Goal: Task Accomplishment & Management: Manage account settings

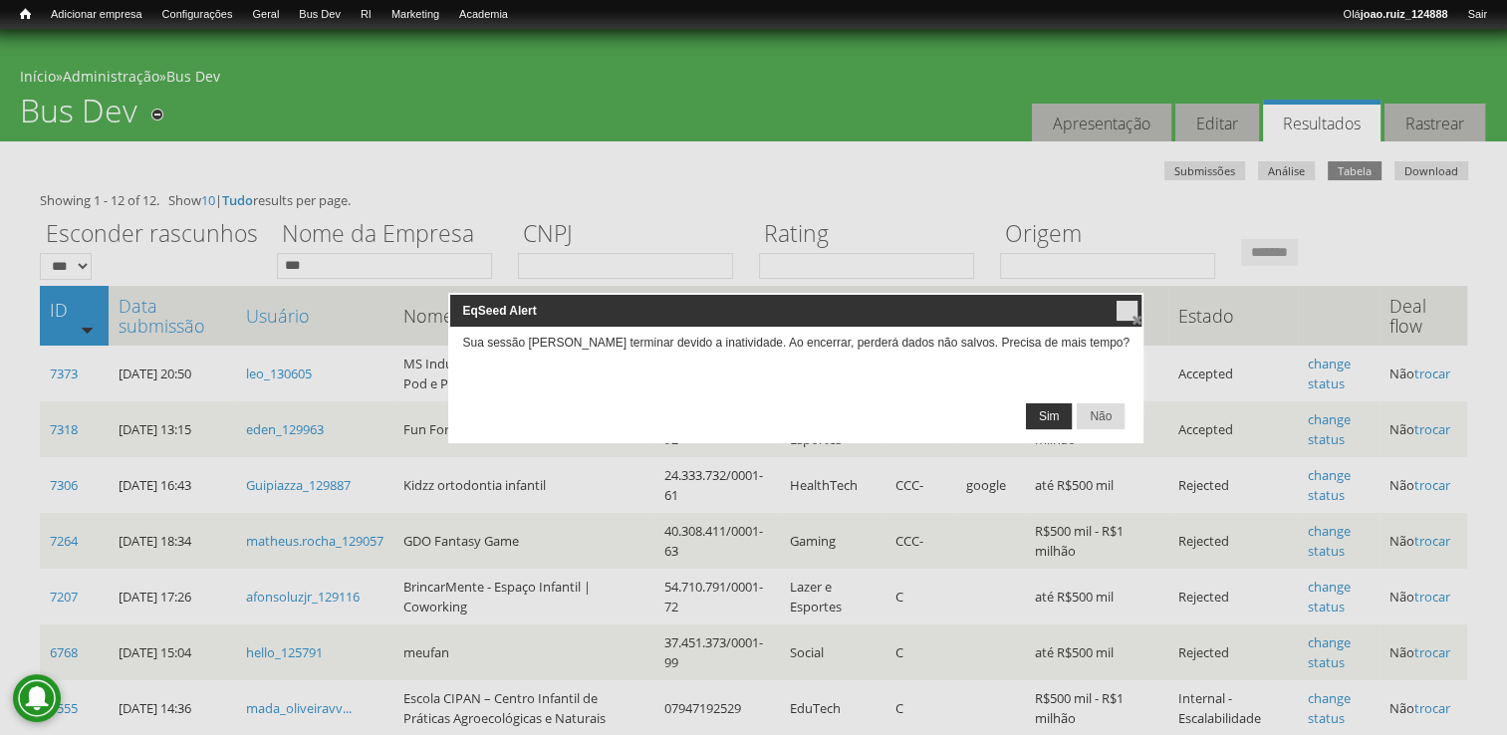
click at [1027, 413] on span "Sim" at bounding box center [1049, 416] width 45 height 24
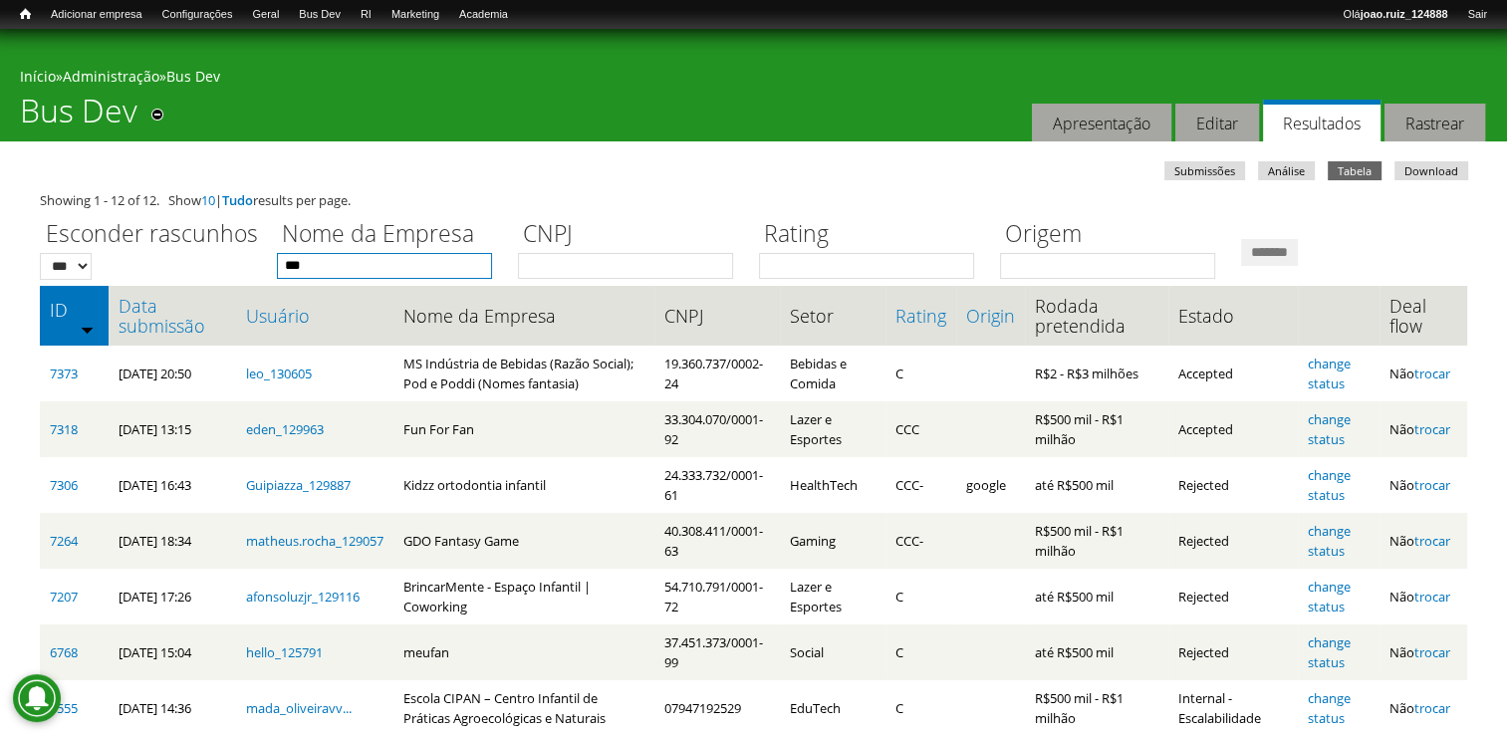
click at [424, 267] on input "***" at bounding box center [384, 266] width 215 height 26
type input "*"
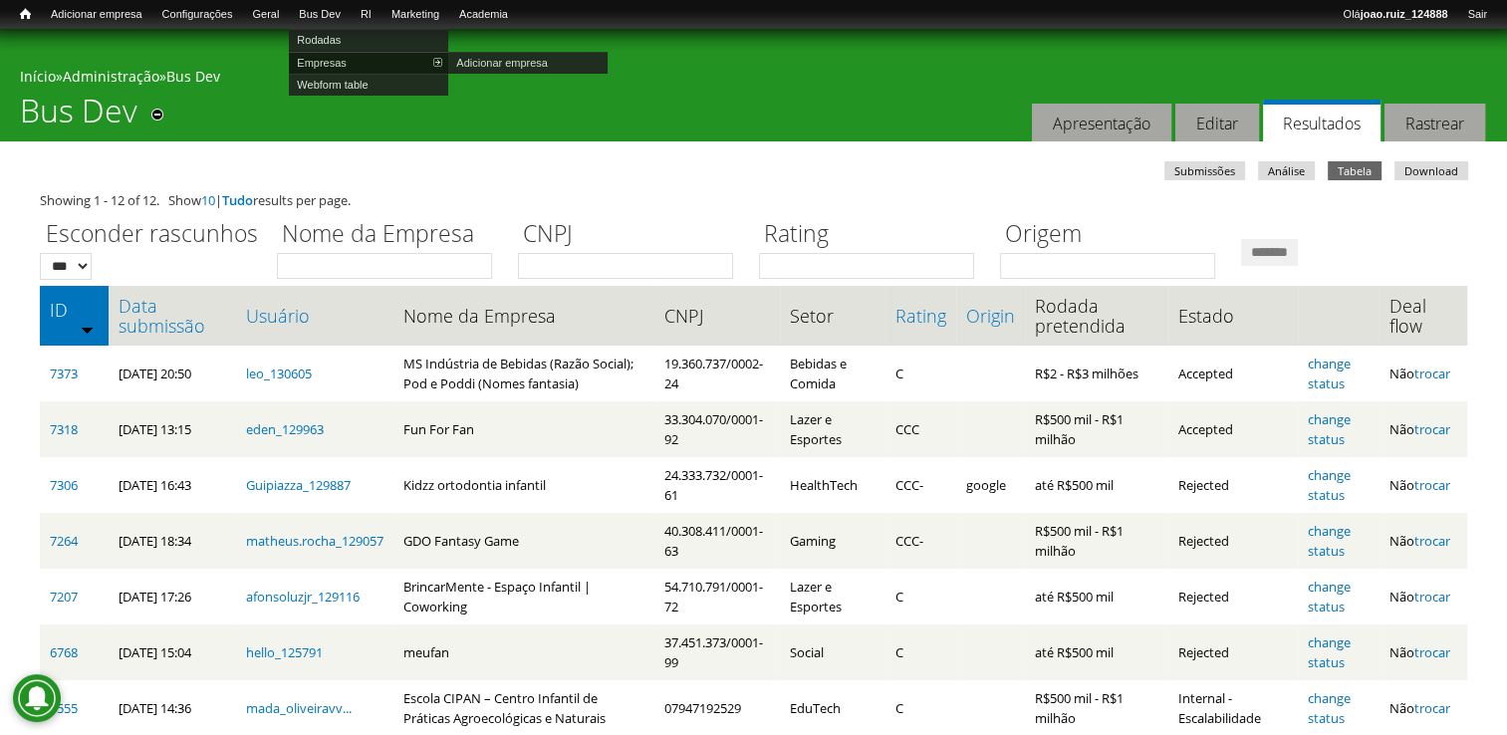
click at [339, 53] on link "Empresas" at bounding box center [368, 63] width 159 height 22
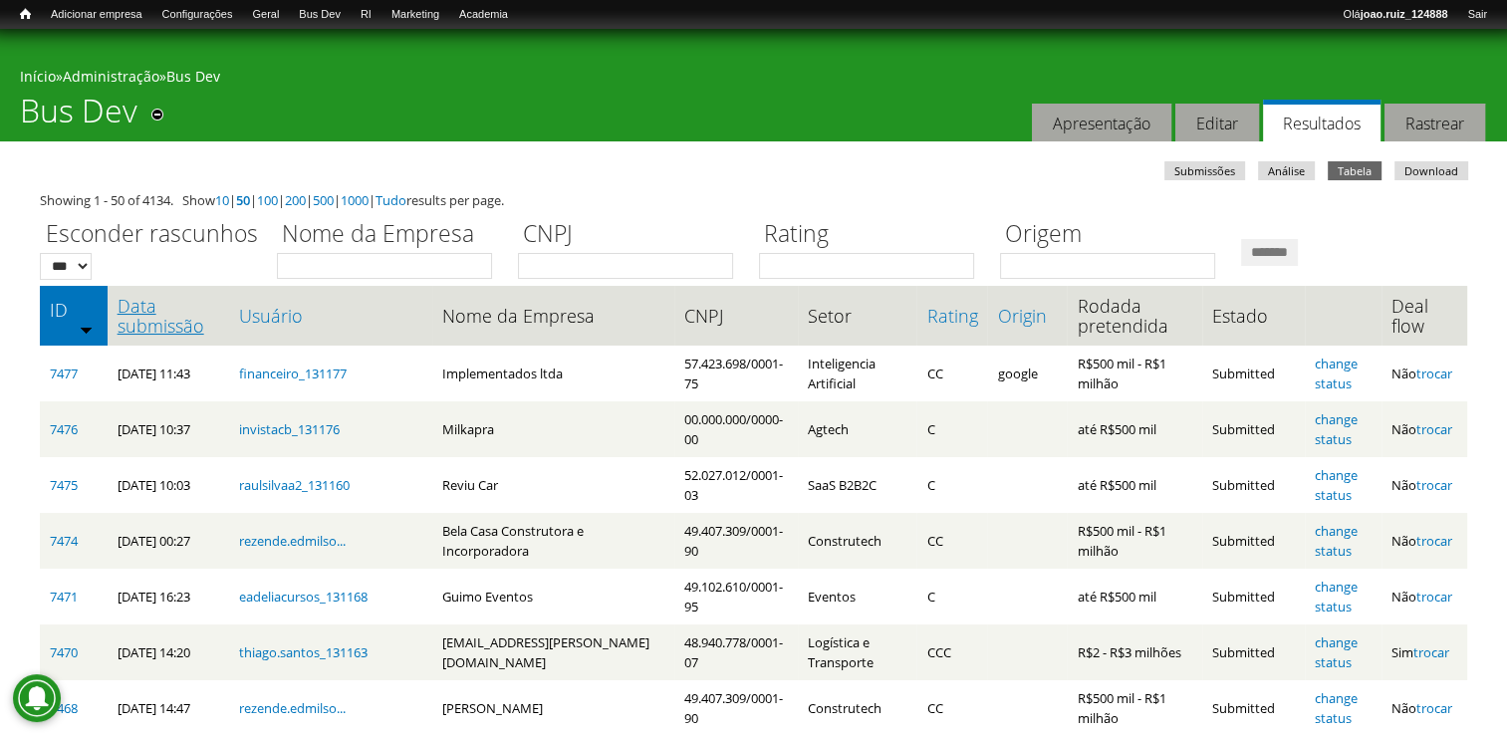
click at [163, 329] on link "Data submissão" at bounding box center [169, 316] width 103 height 40
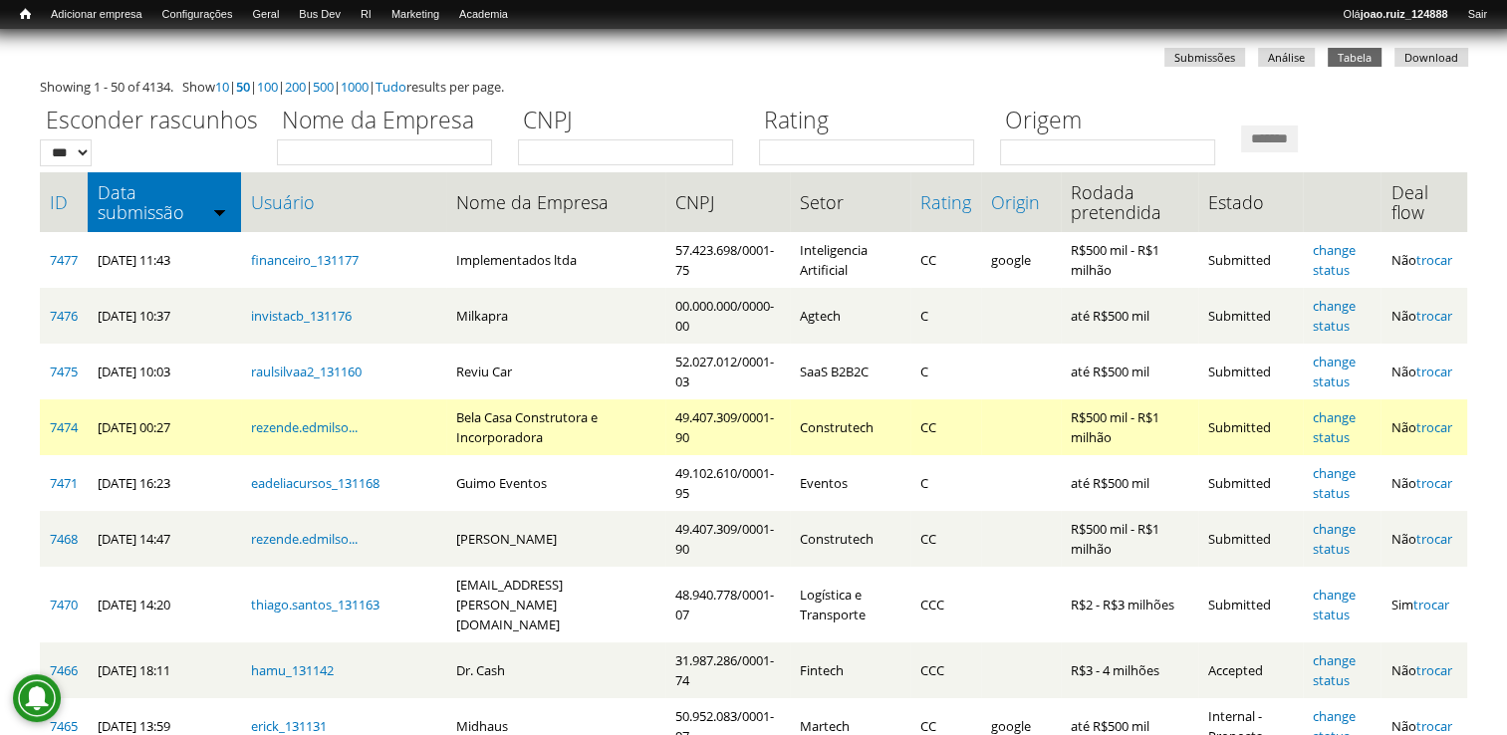
scroll to position [199, 0]
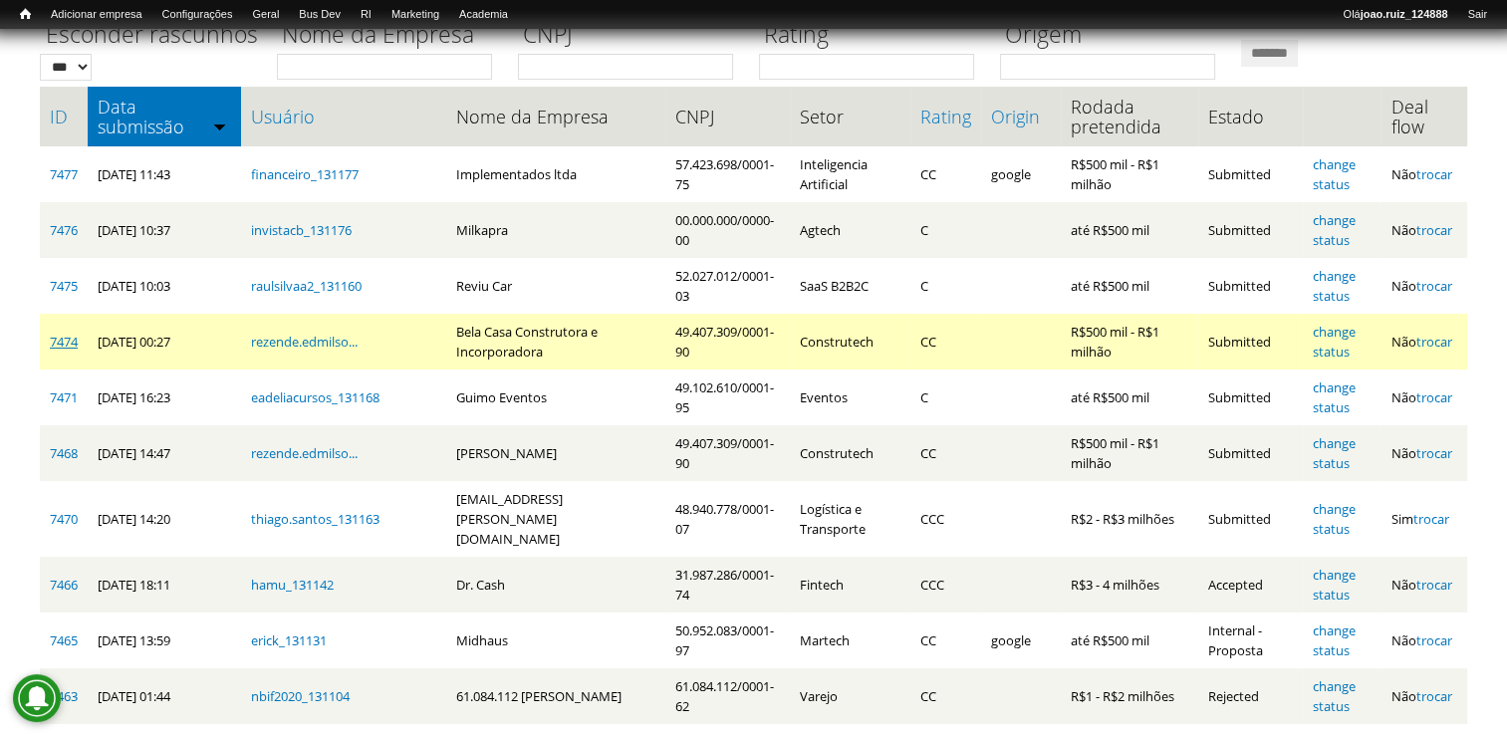
click at [67, 344] on link "7474" at bounding box center [64, 342] width 28 height 18
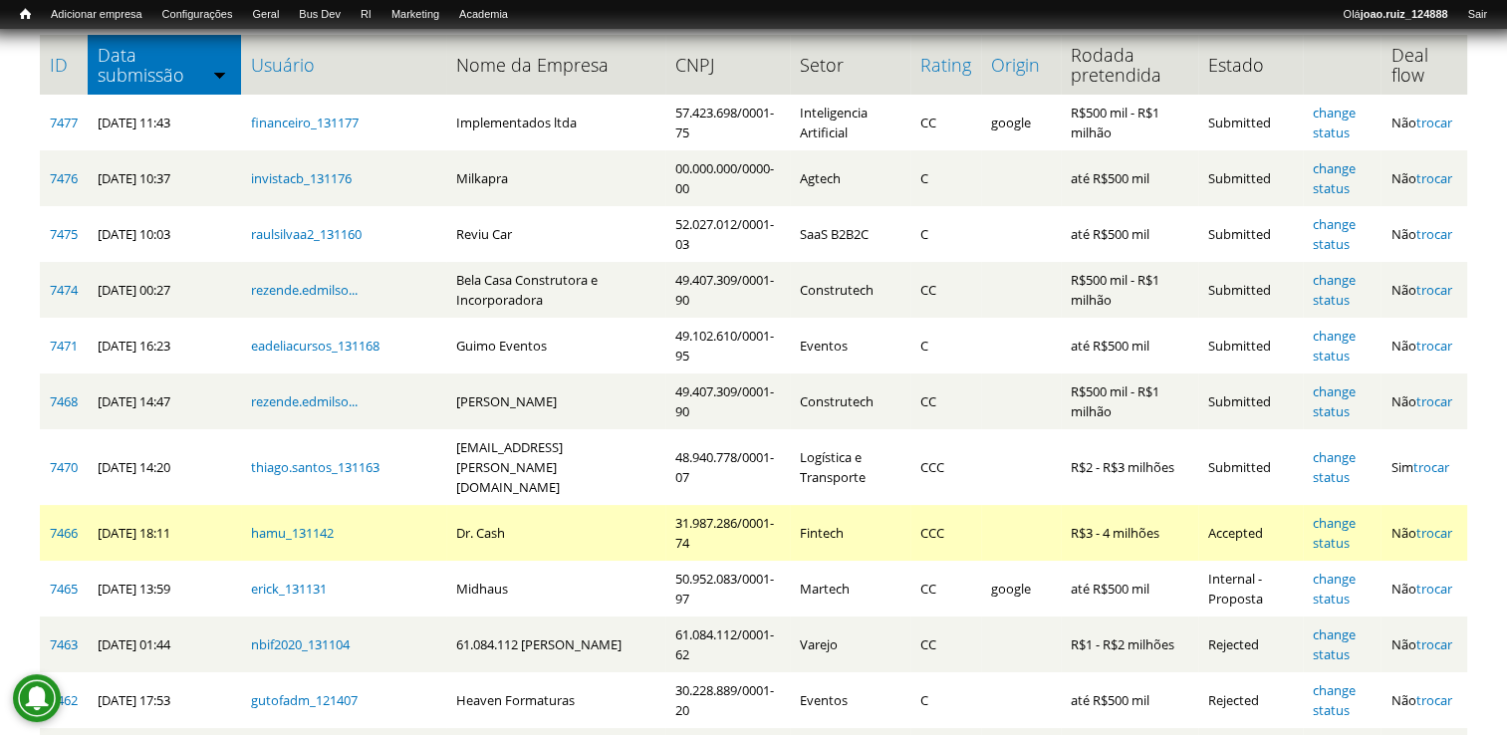
scroll to position [299, 0]
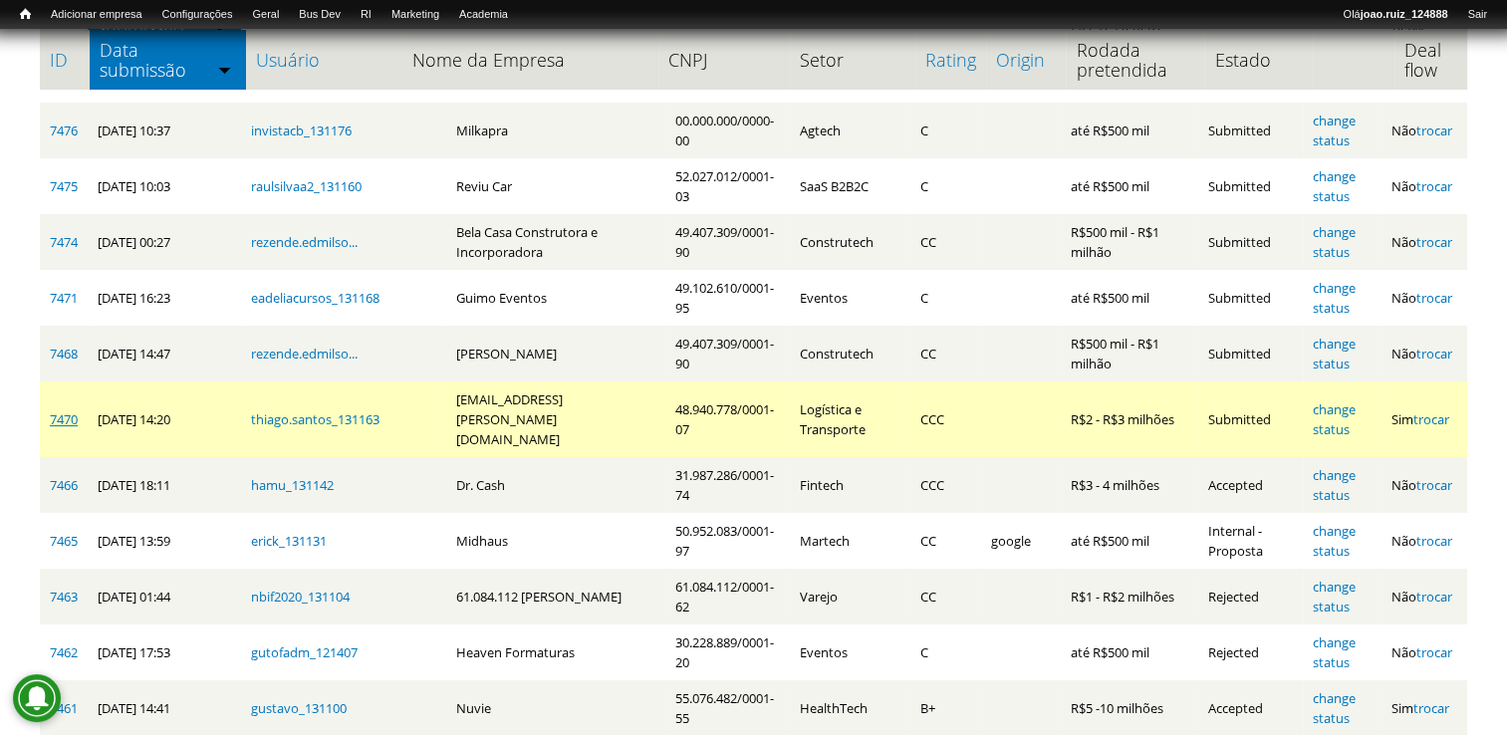
click at [68, 410] on link "7470" at bounding box center [64, 419] width 28 height 18
click at [1339, 404] on link "change status" at bounding box center [1334, 419] width 43 height 38
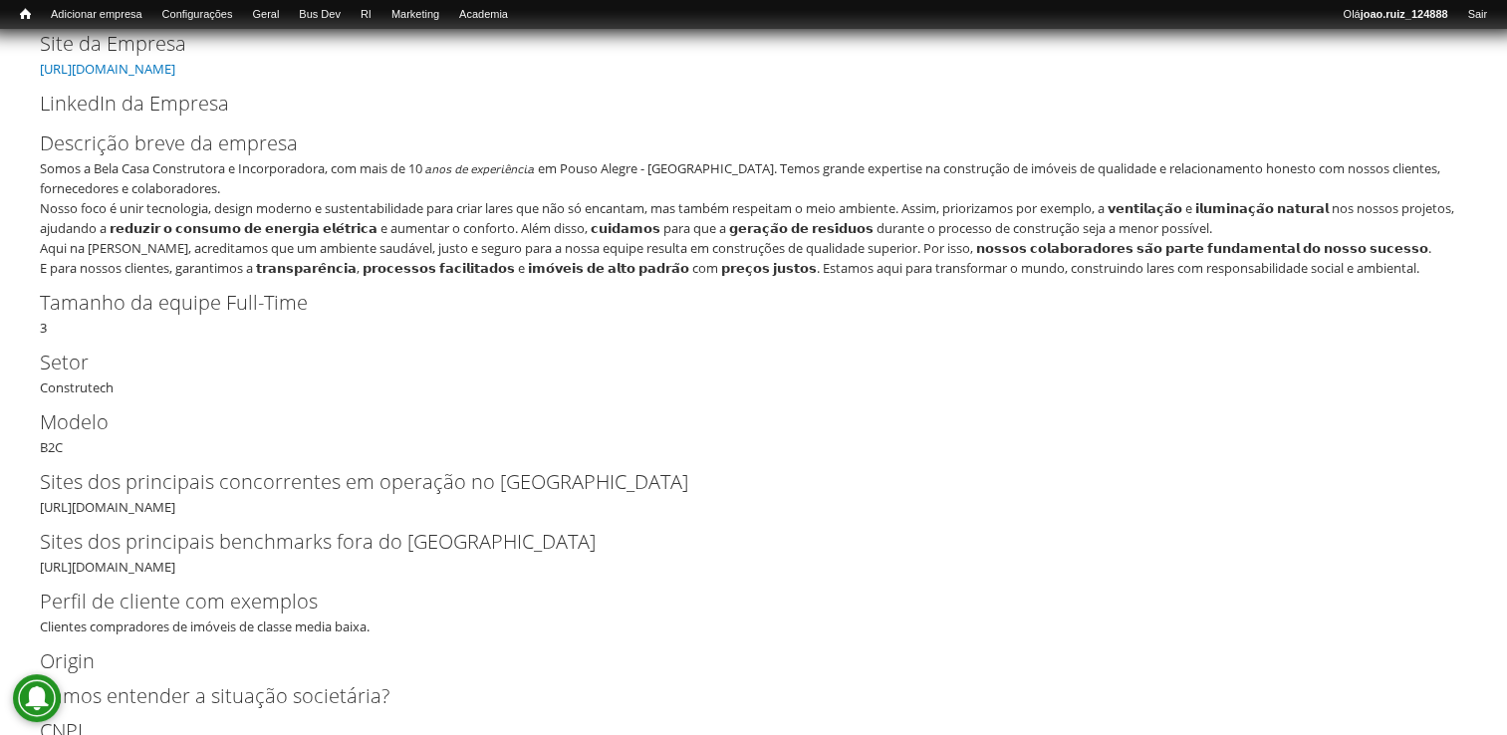
scroll to position [291, 0]
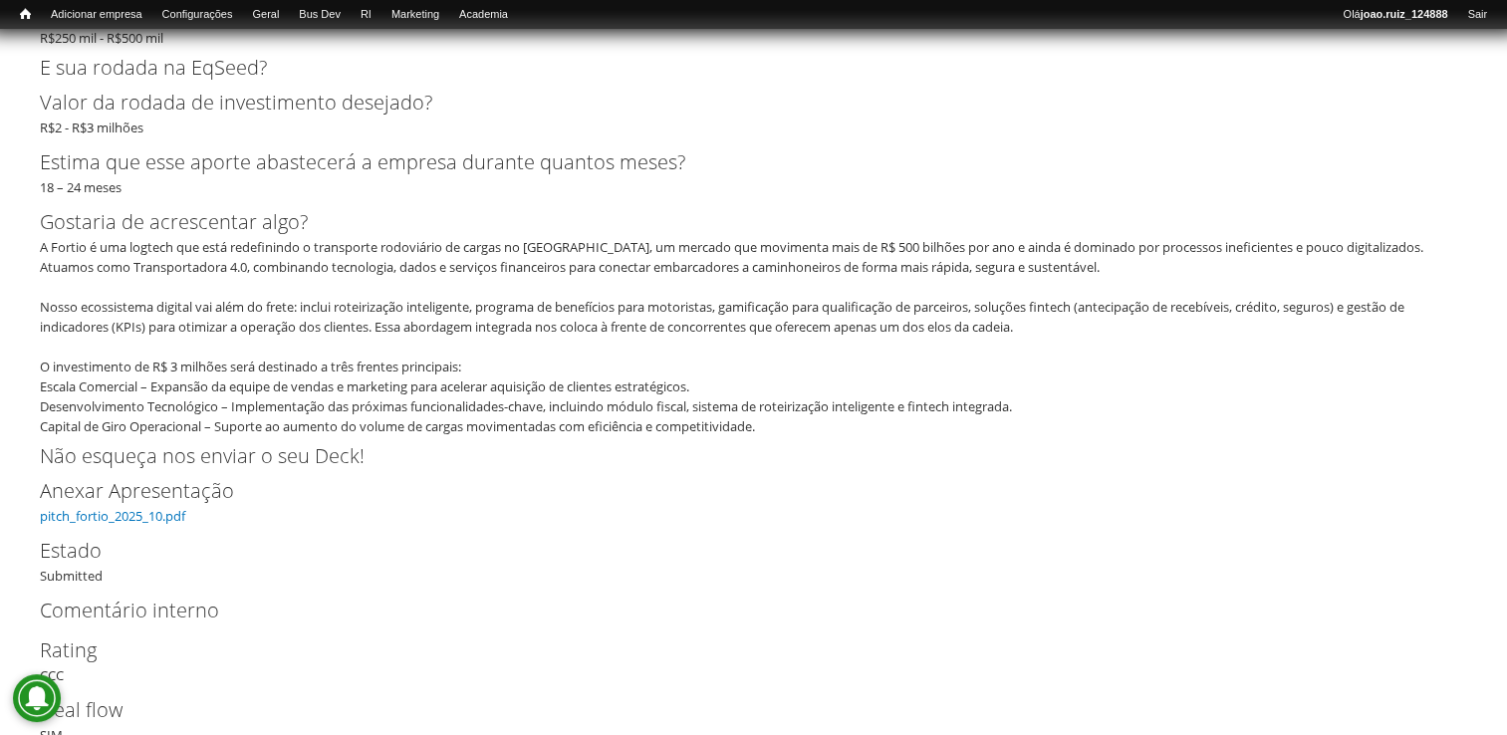
scroll to position [5053, 0]
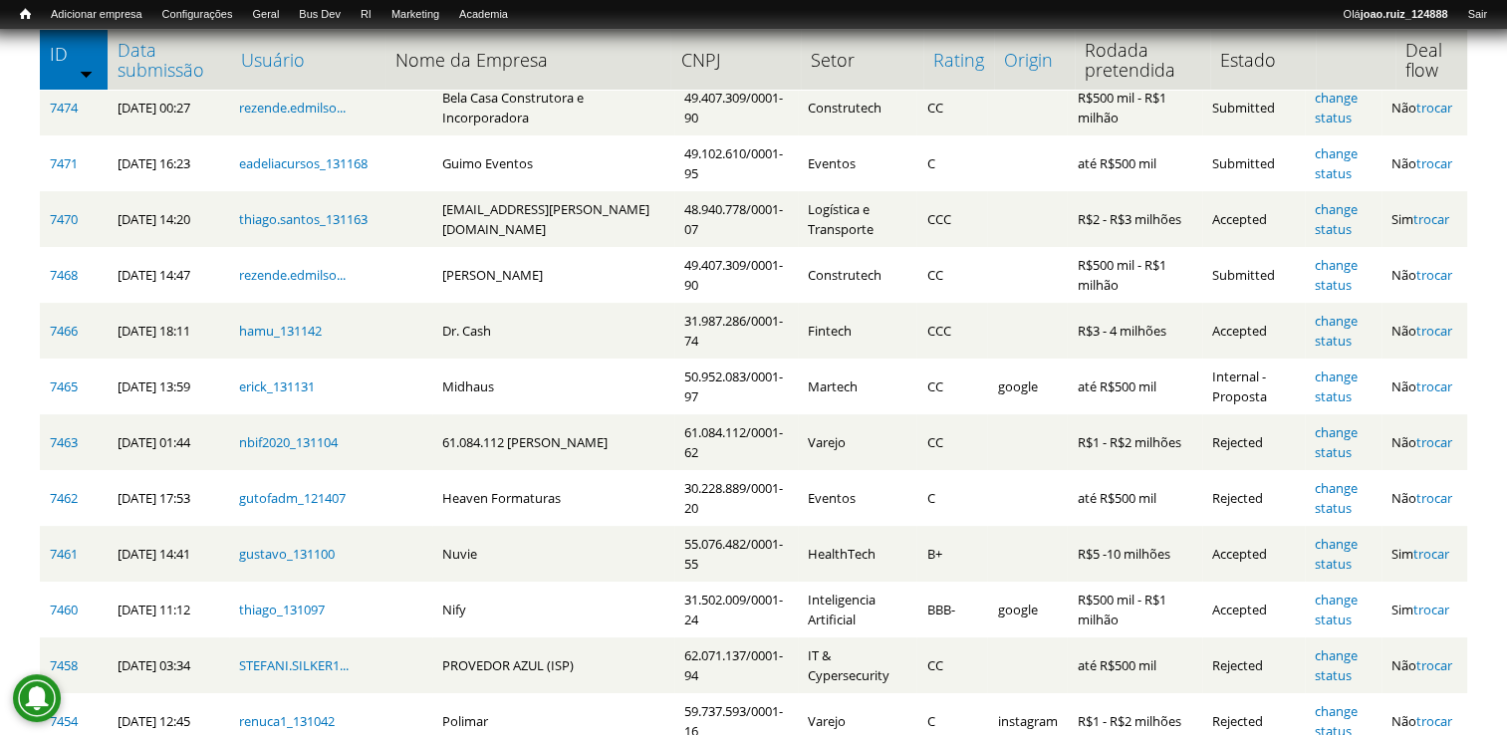
scroll to position [199, 0]
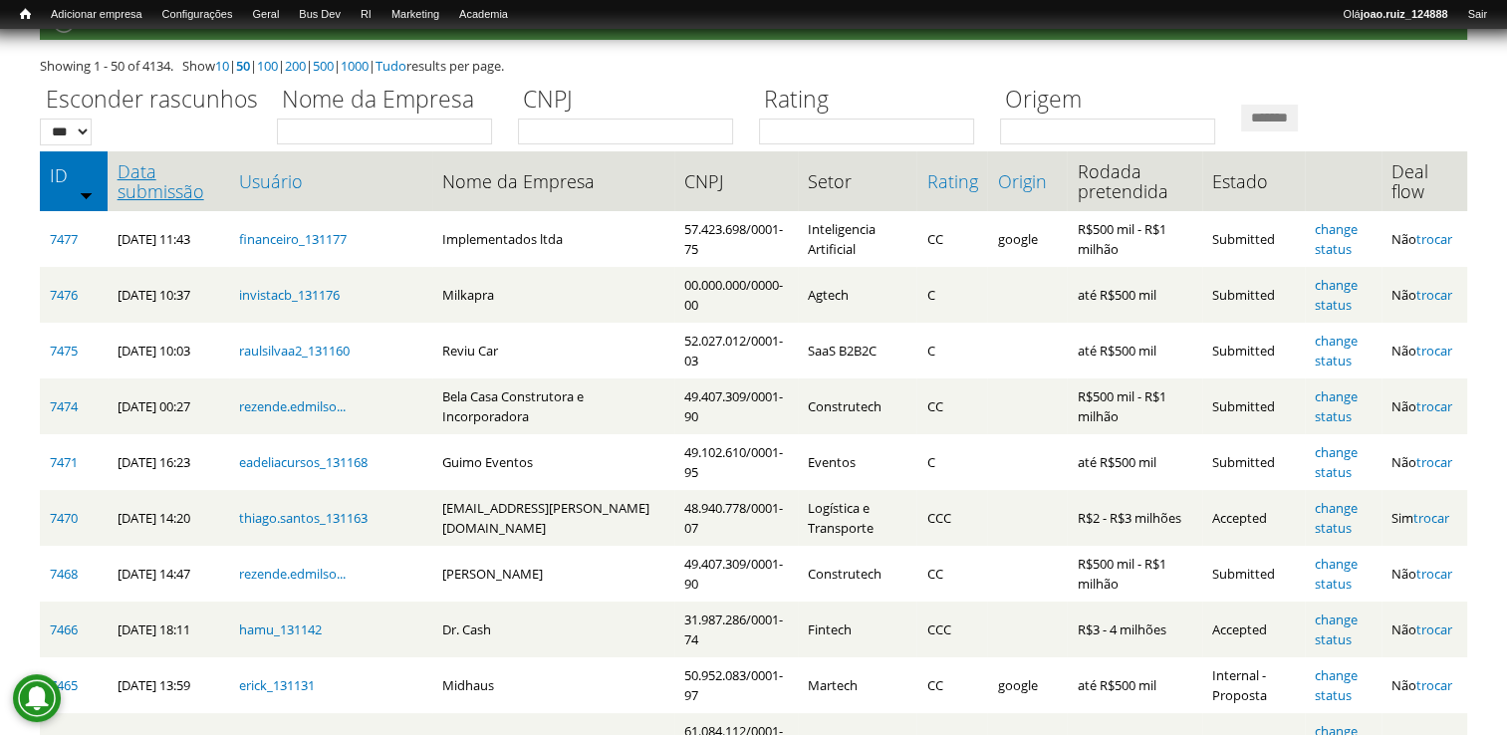
click at [179, 201] on link "Data submissão" at bounding box center [169, 181] width 103 height 40
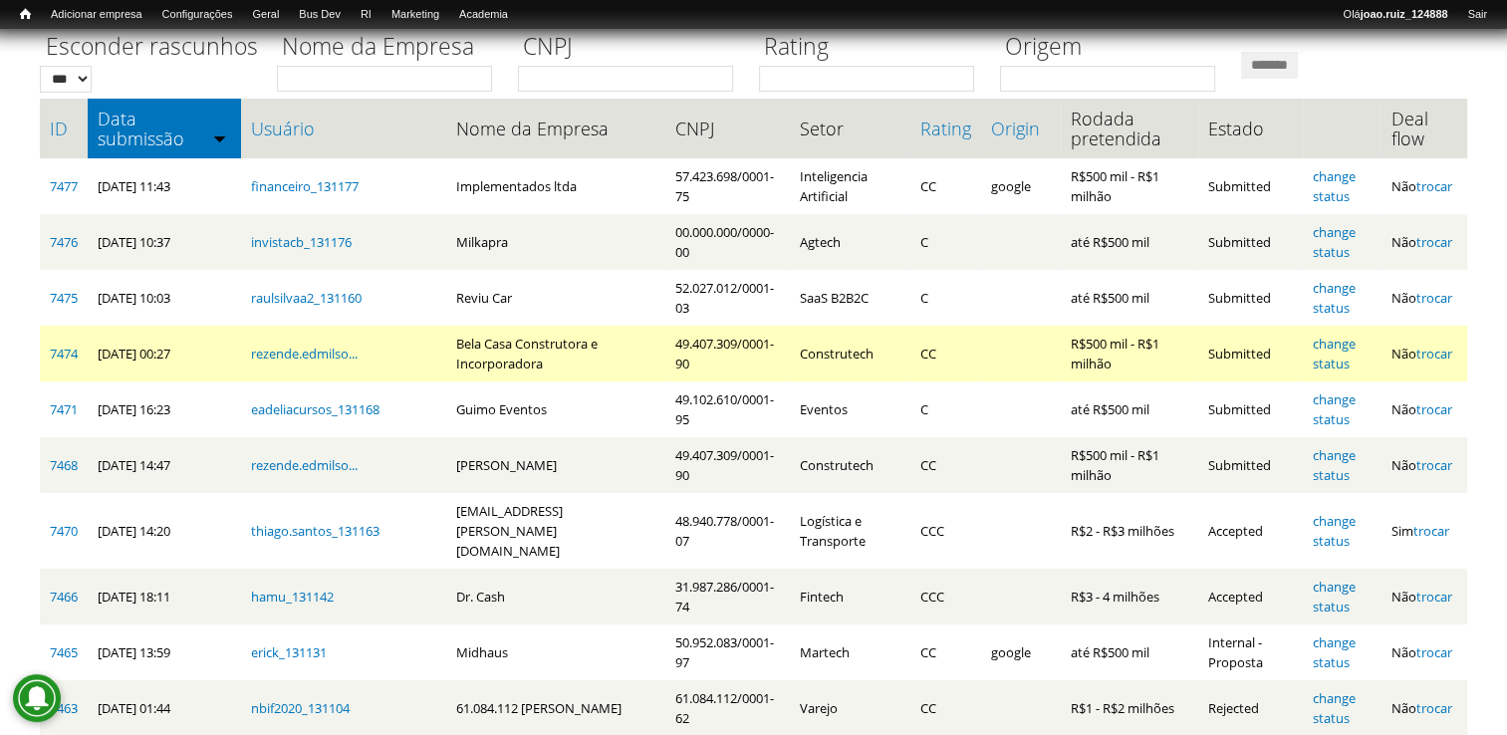
scroll to position [299, 0]
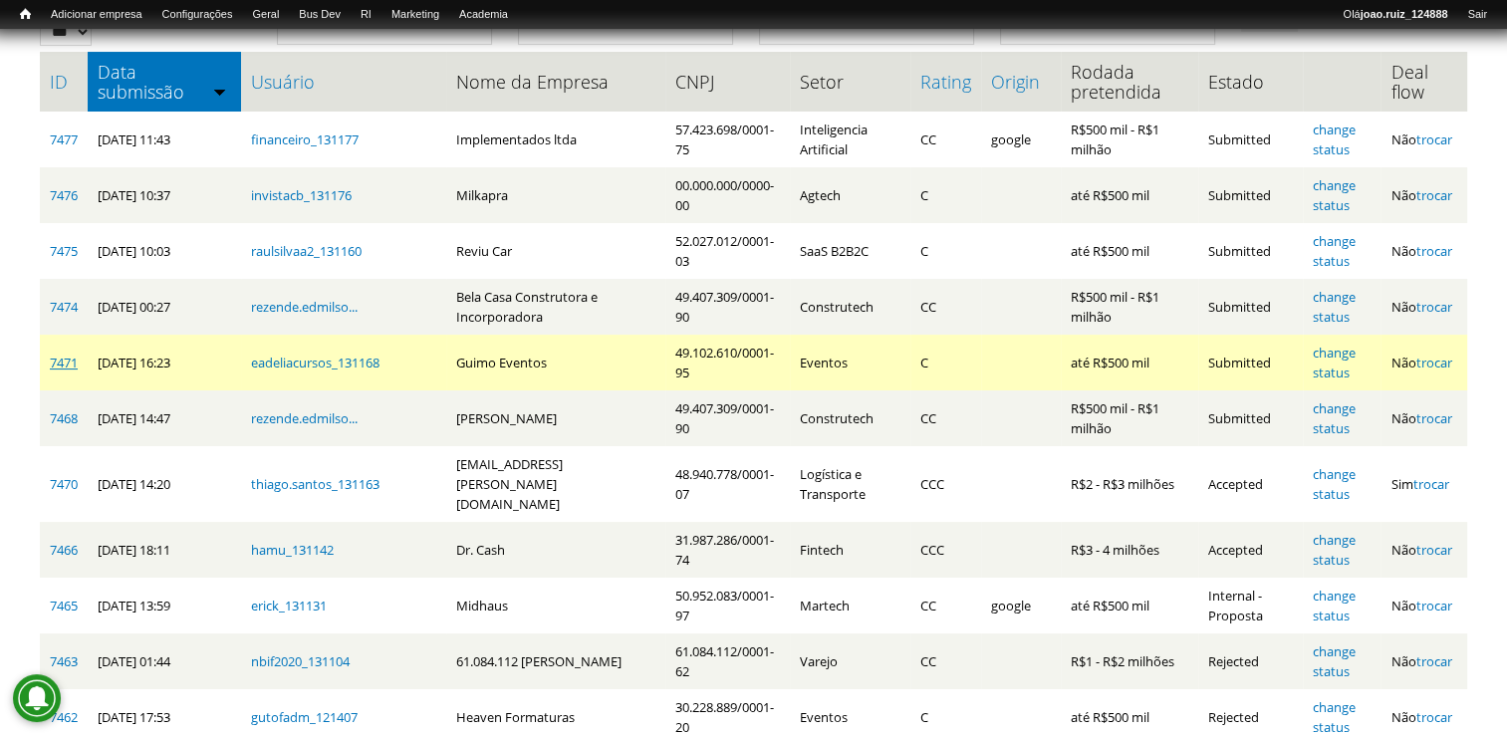
click at [72, 368] on link "7471" at bounding box center [64, 363] width 28 height 18
click at [1352, 356] on link "change status" at bounding box center [1334, 363] width 43 height 38
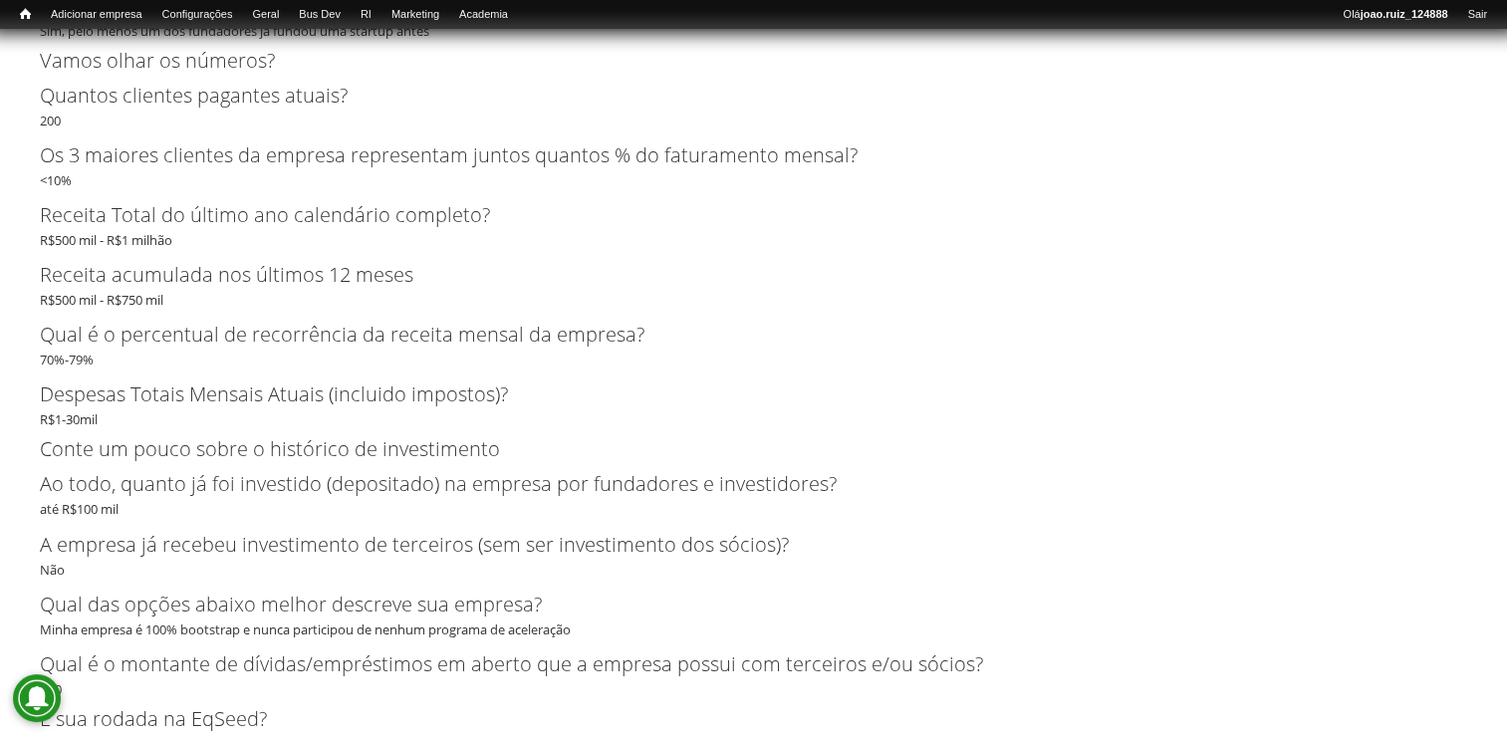
scroll to position [3685, 0]
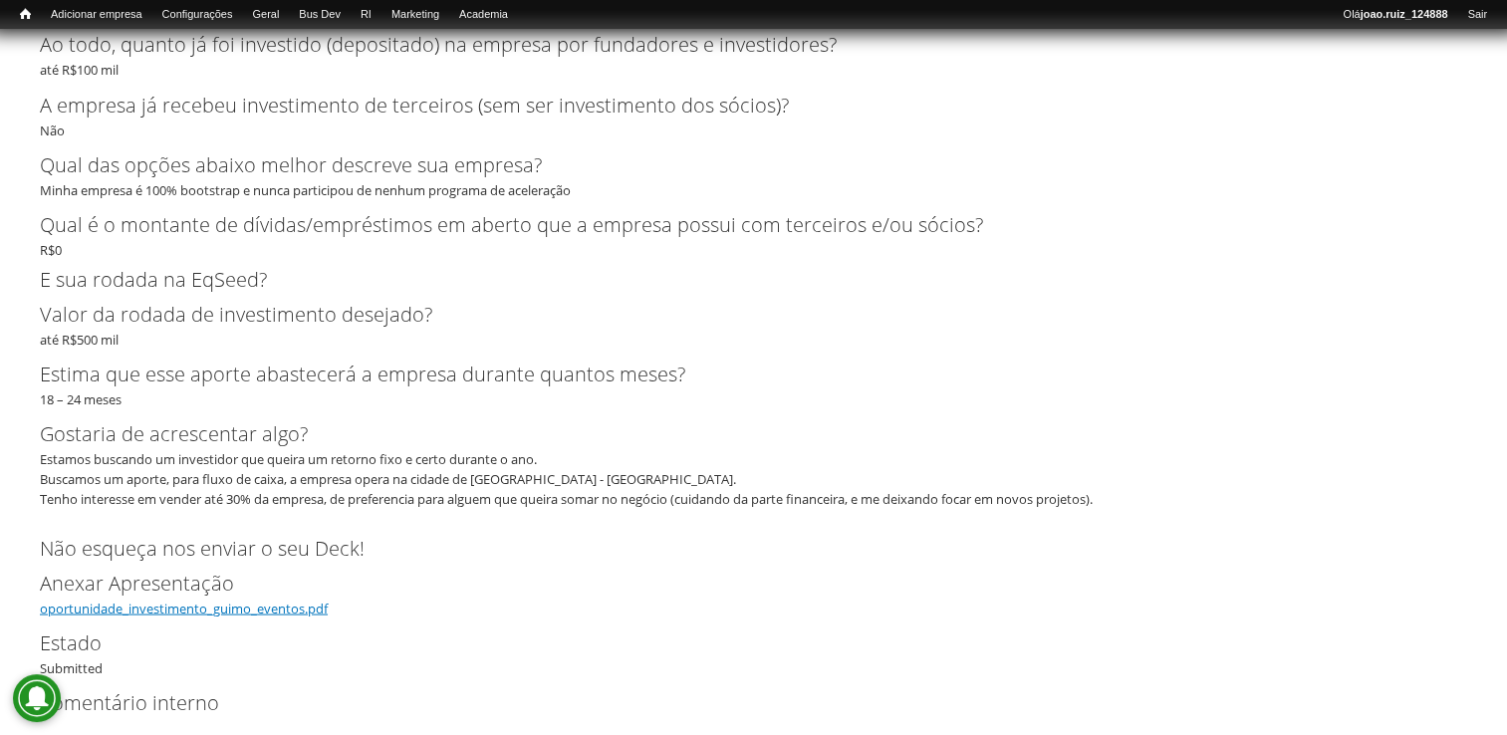
click at [178, 610] on link "oportunidade_investimento_guimo_eventos.pdf" at bounding box center [184, 608] width 288 height 18
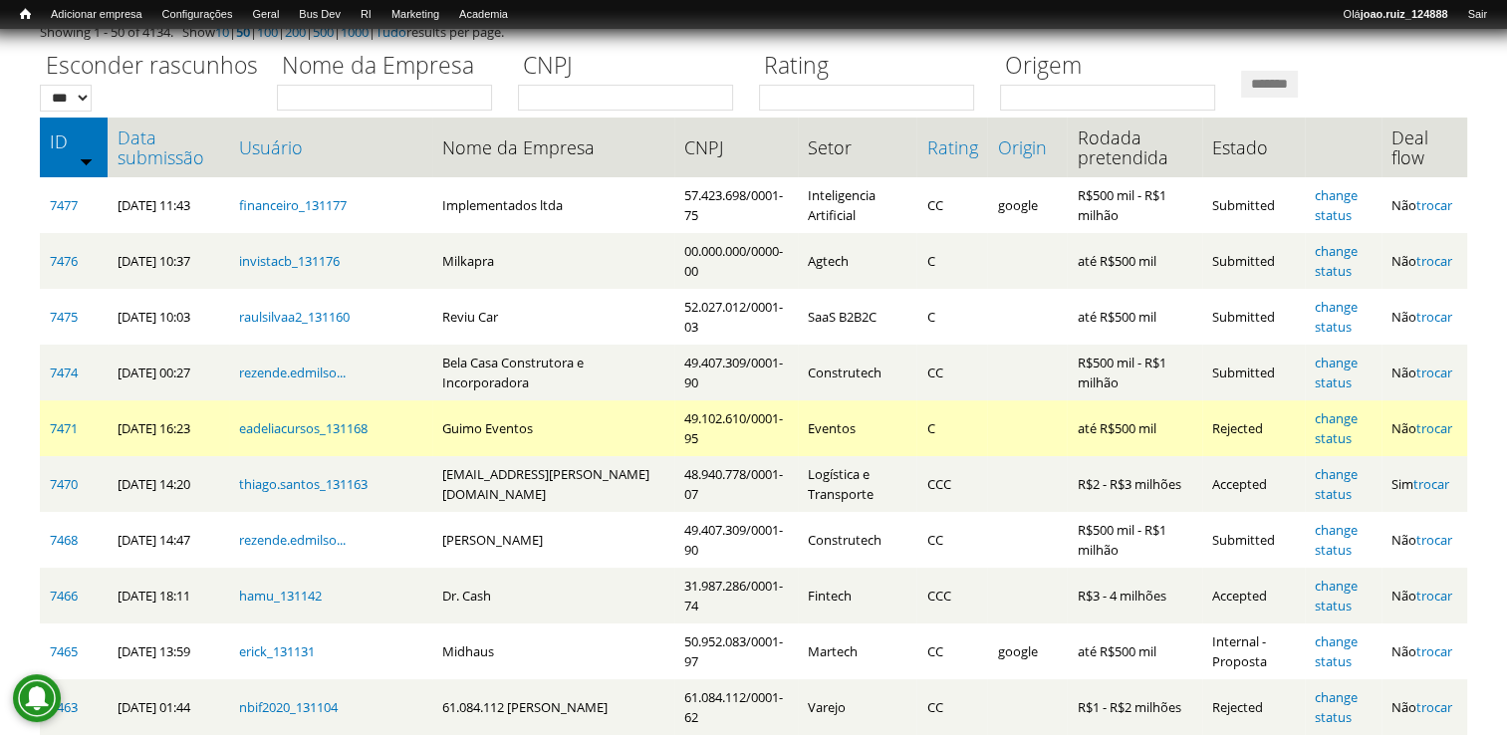
scroll to position [199, 0]
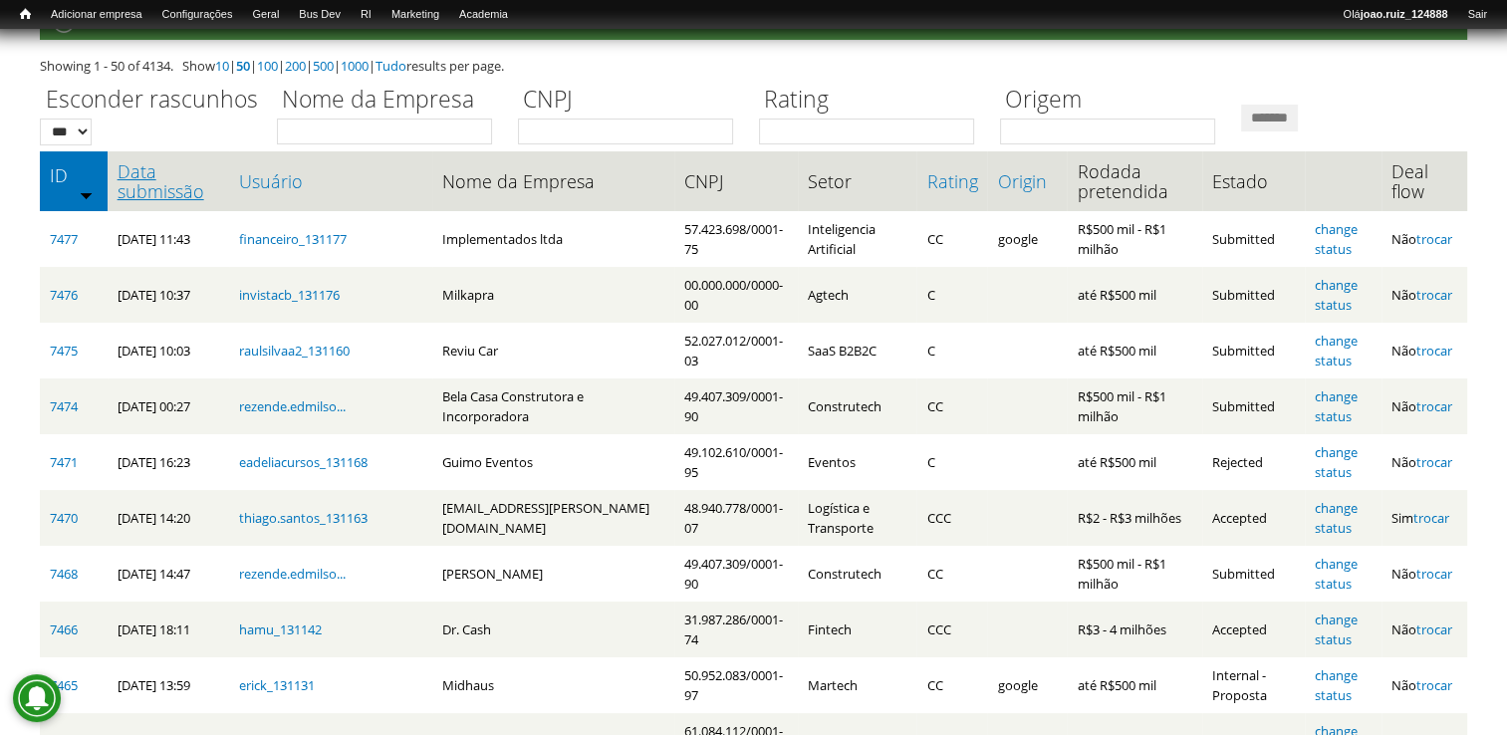
click at [143, 178] on link "Data submissão" at bounding box center [169, 181] width 103 height 40
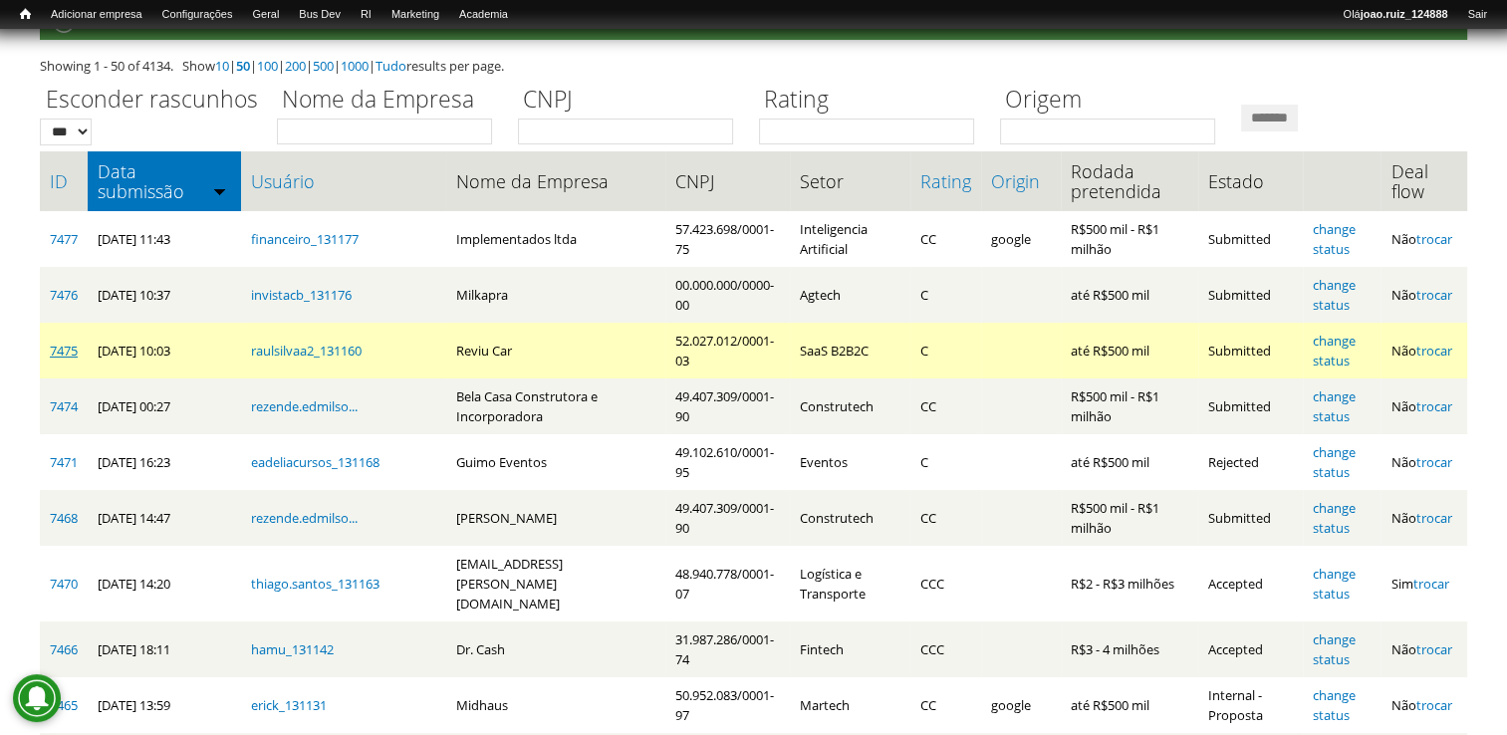
click at [78, 354] on link "7475" at bounding box center [64, 351] width 28 height 18
click at [1338, 341] on link "change status" at bounding box center [1334, 351] width 43 height 38
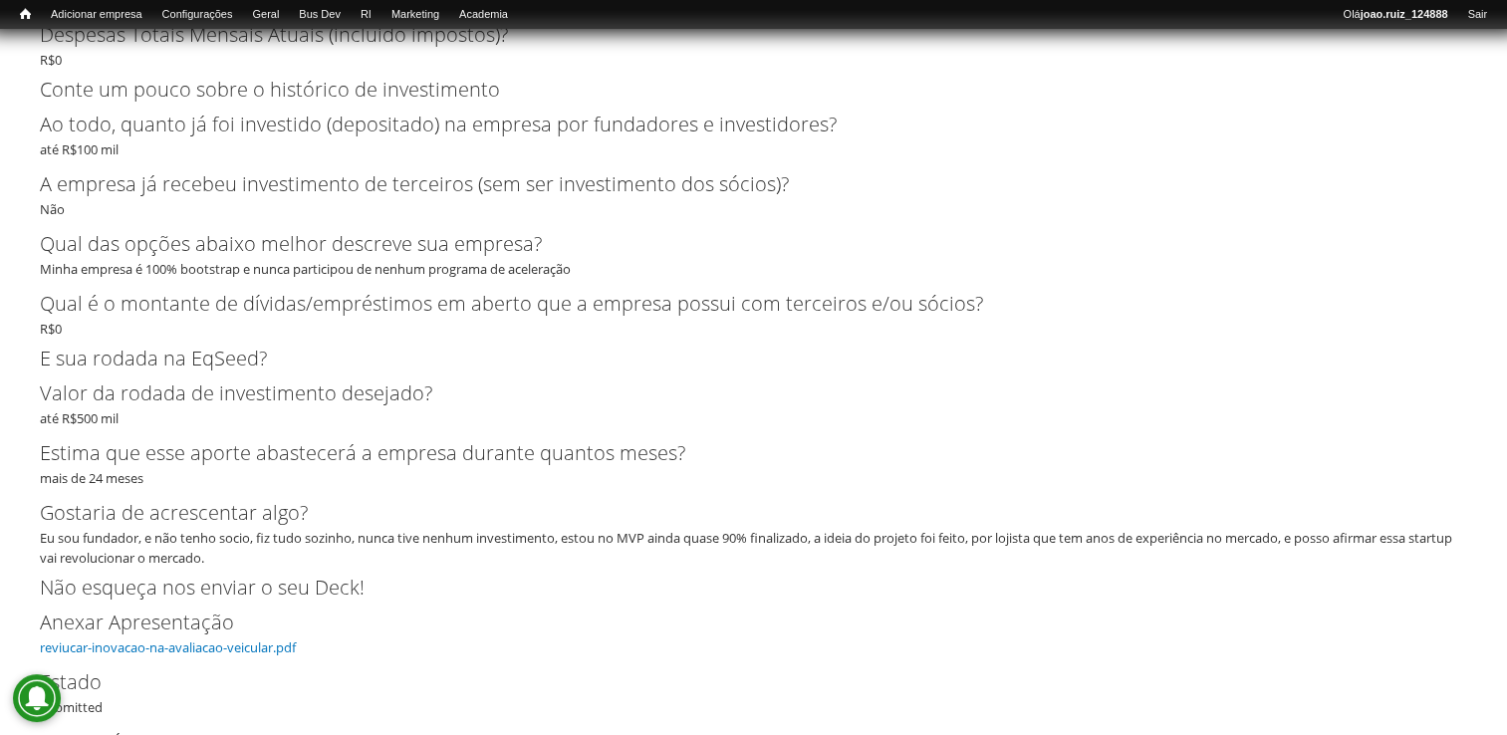
scroll to position [4872, 0]
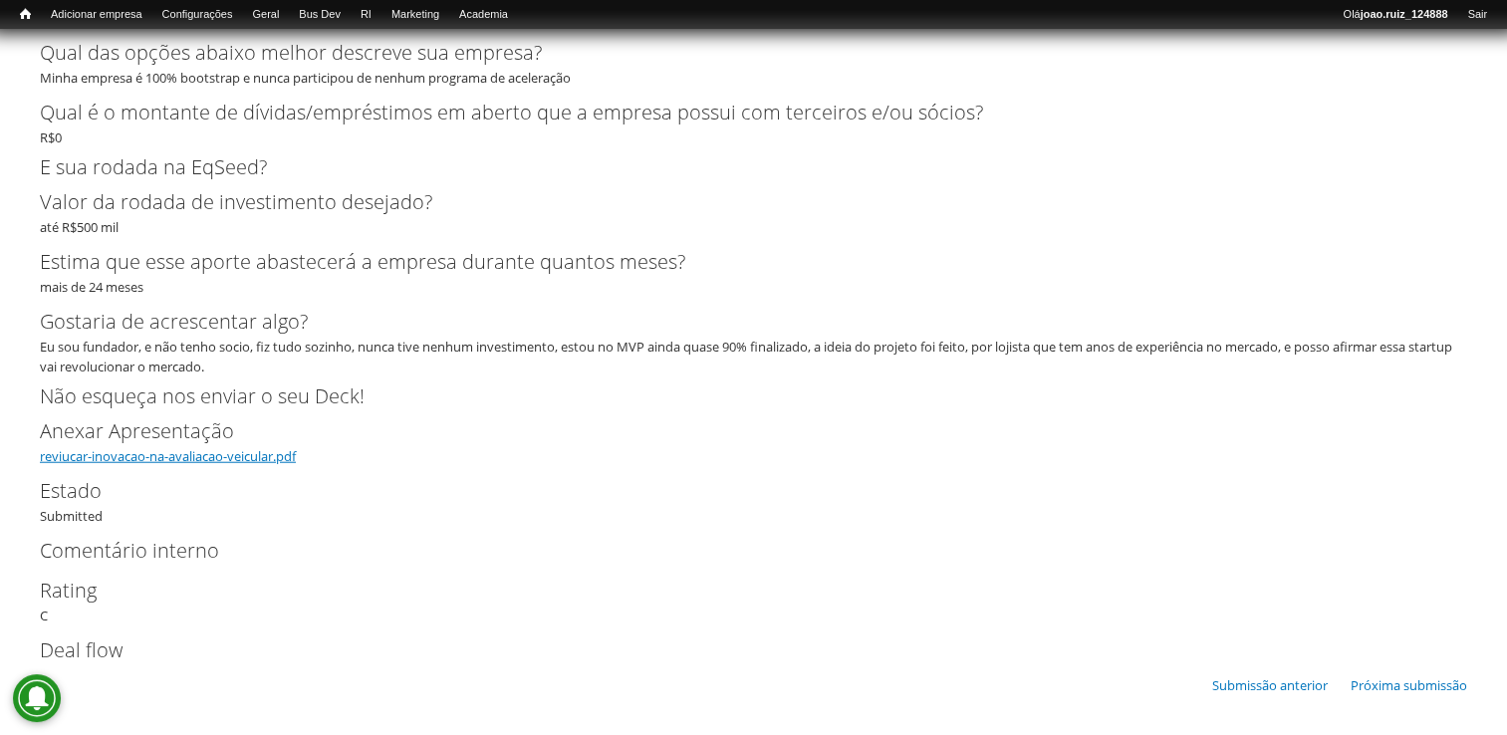
click at [205, 452] on link "reviucar-inovacao-na-avaliacao-veicular.pdf" at bounding box center [168, 456] width 256 height 18
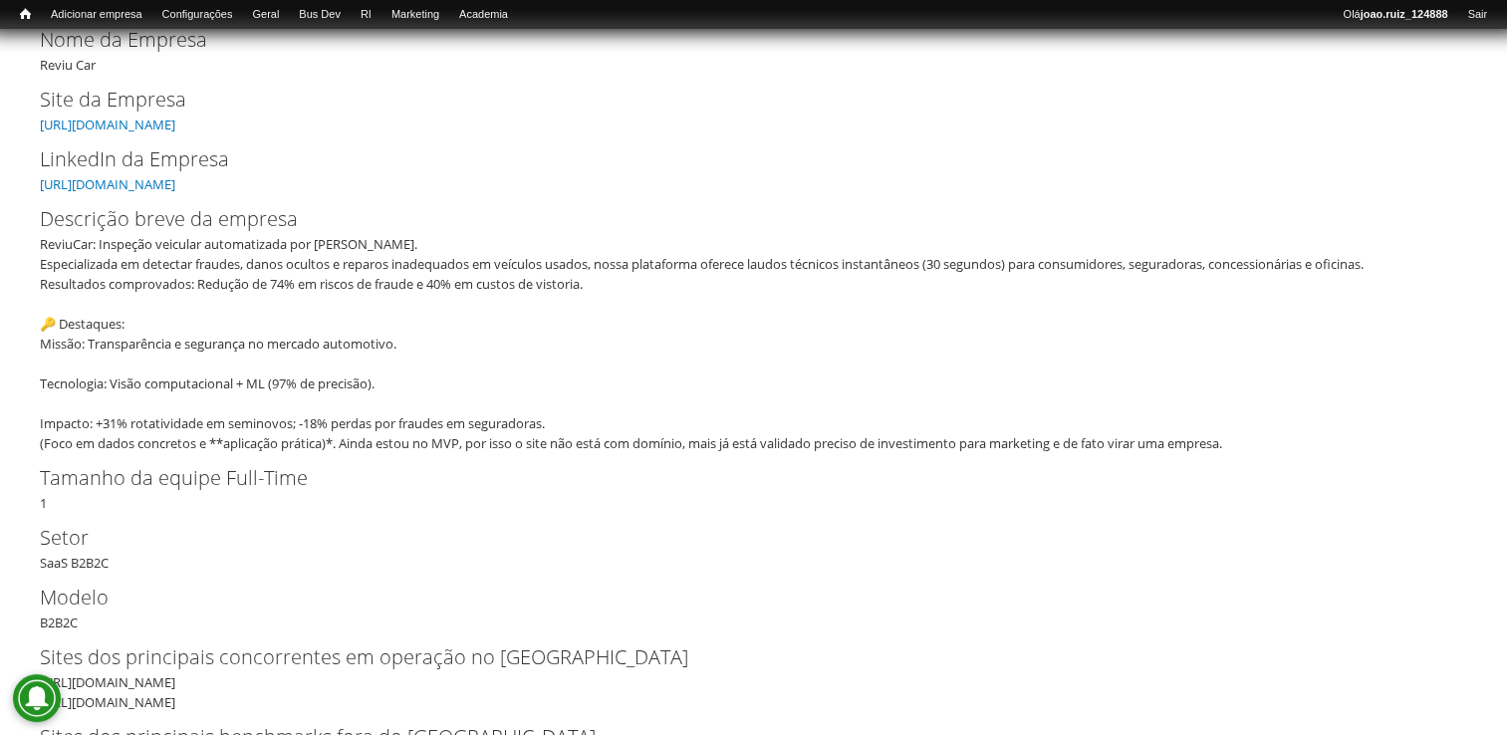
scroll to position [490, 0]
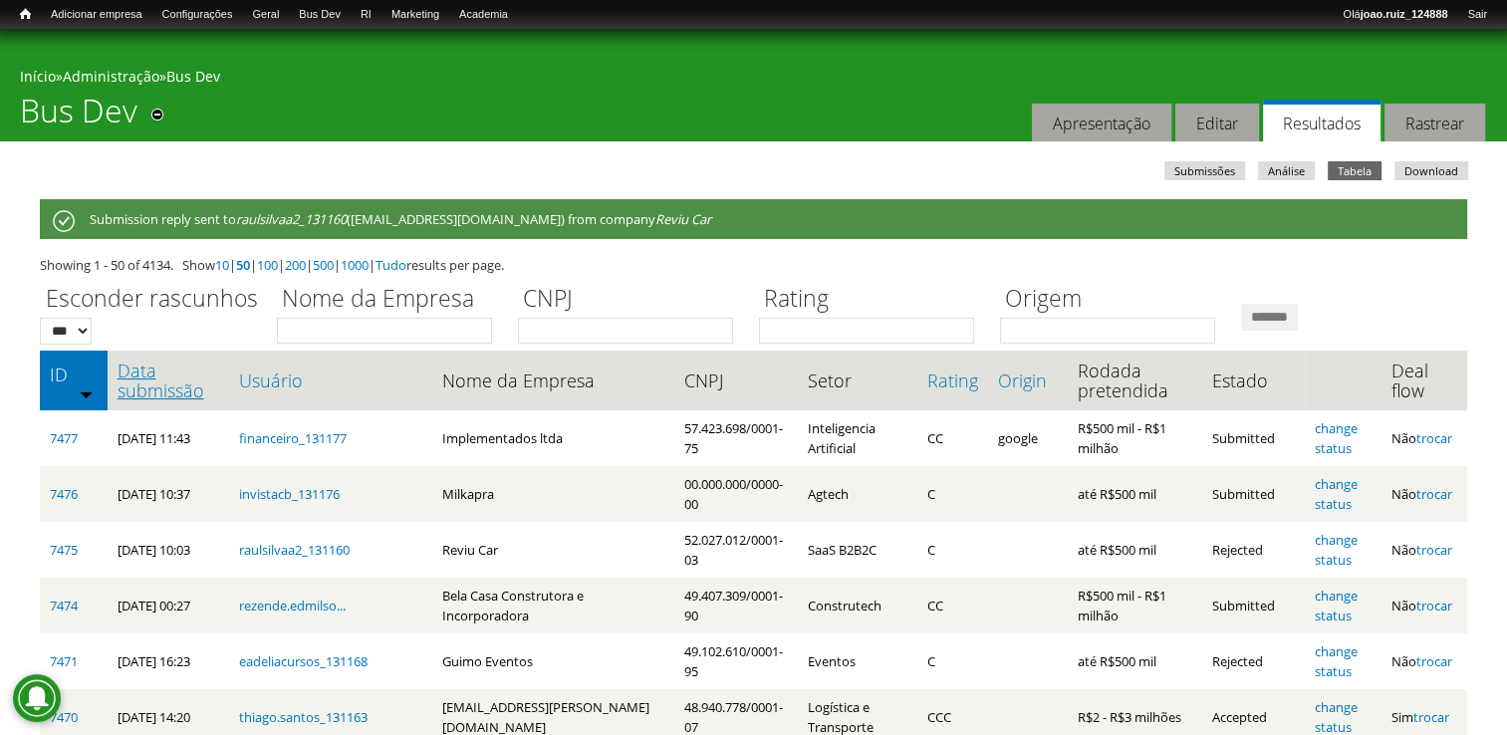
click at [124, 384] on link "Data submissão" at bounding box center [169, 381] width 103 height 40
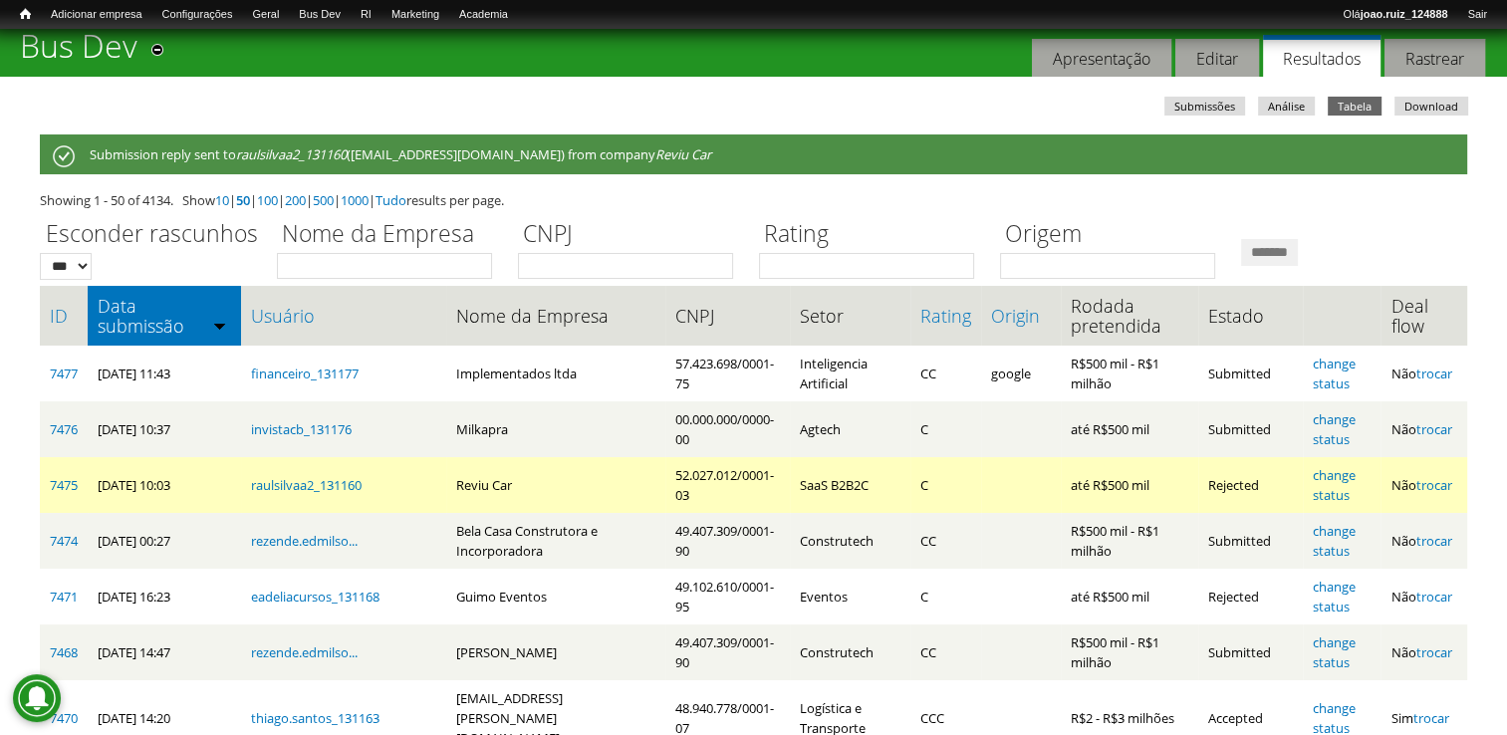
scroll to position [100, 0]
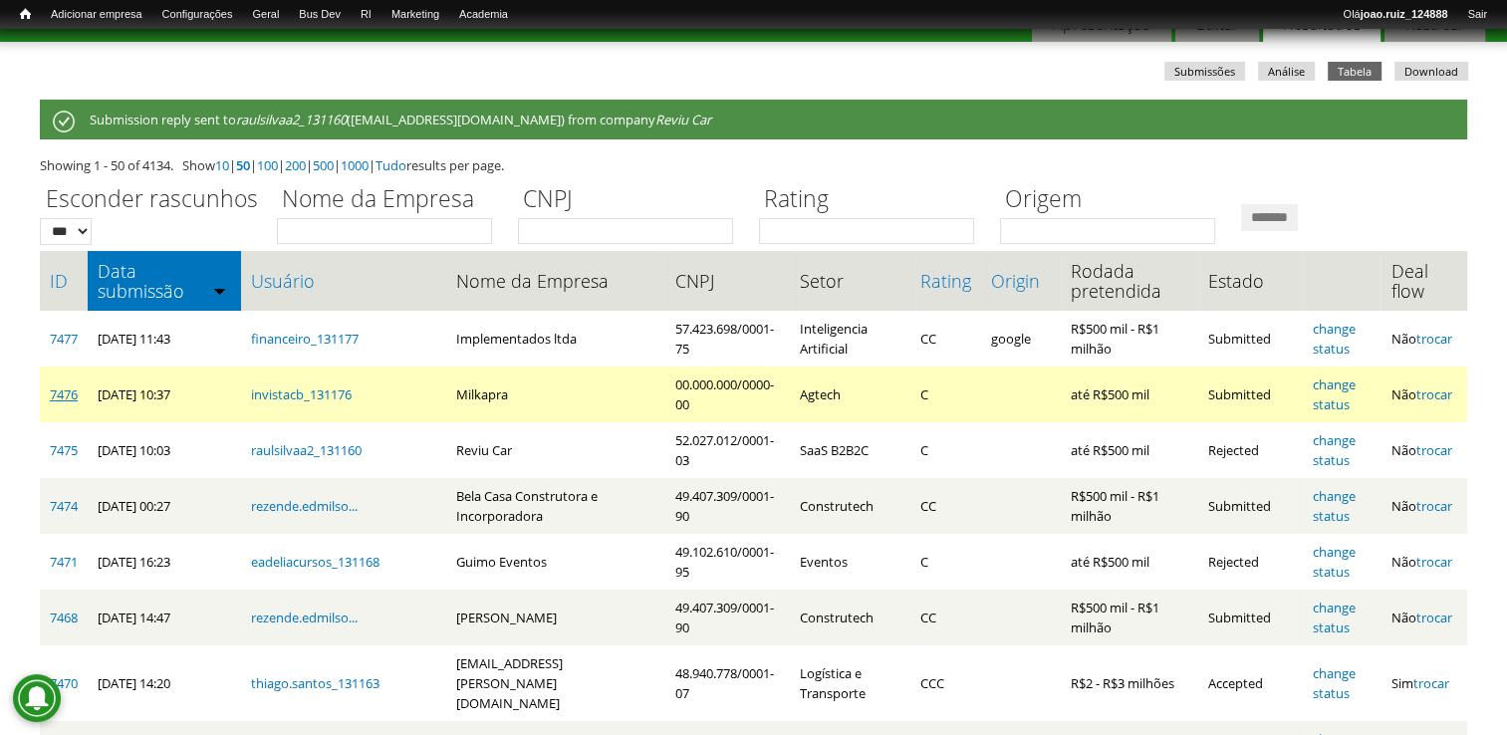
click at [55, 399] on link "7476" at bounding box center [64, 394] width 28 height 18
click at [1353, 382] on link "change status" at bounding box center [1334, 394] width 43 height 38
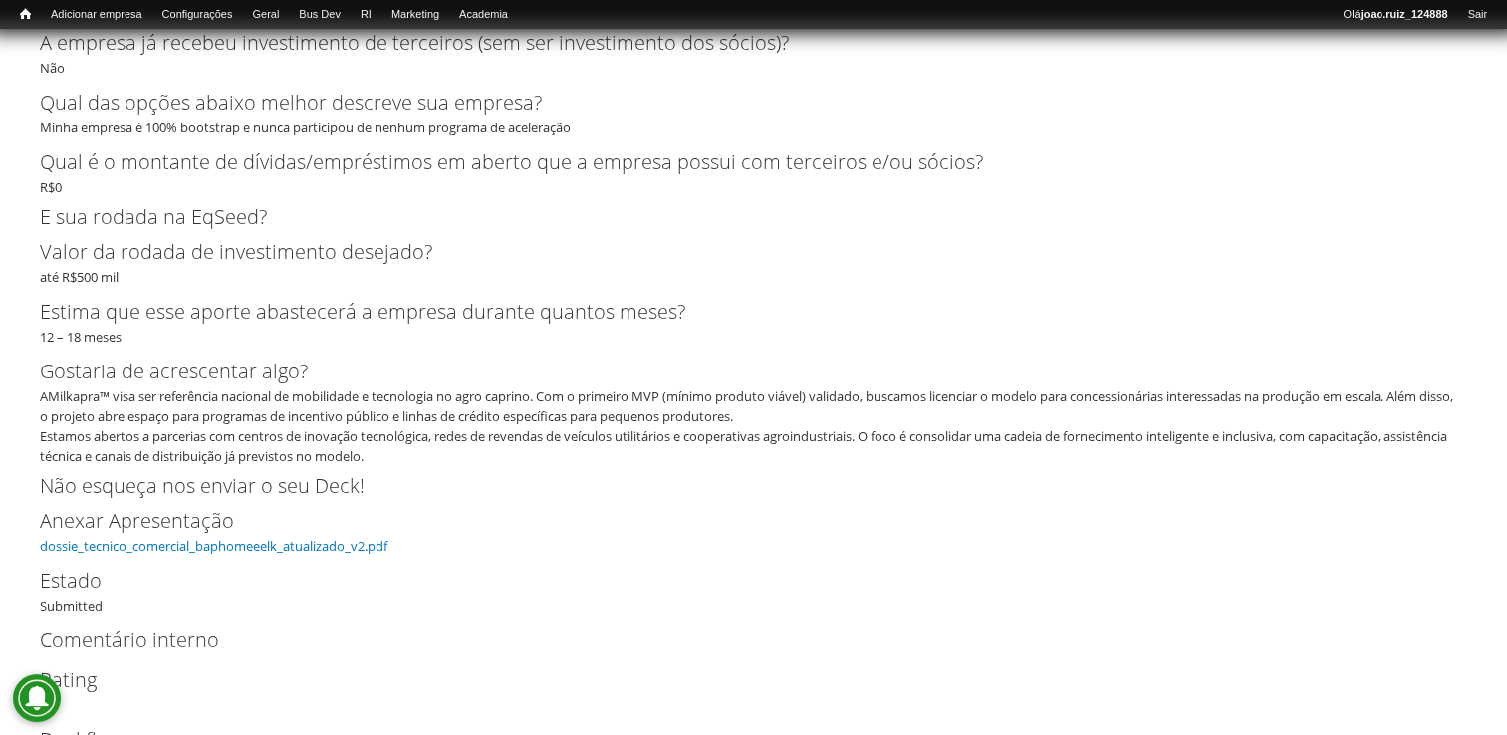
scroll to position [2427, 0]
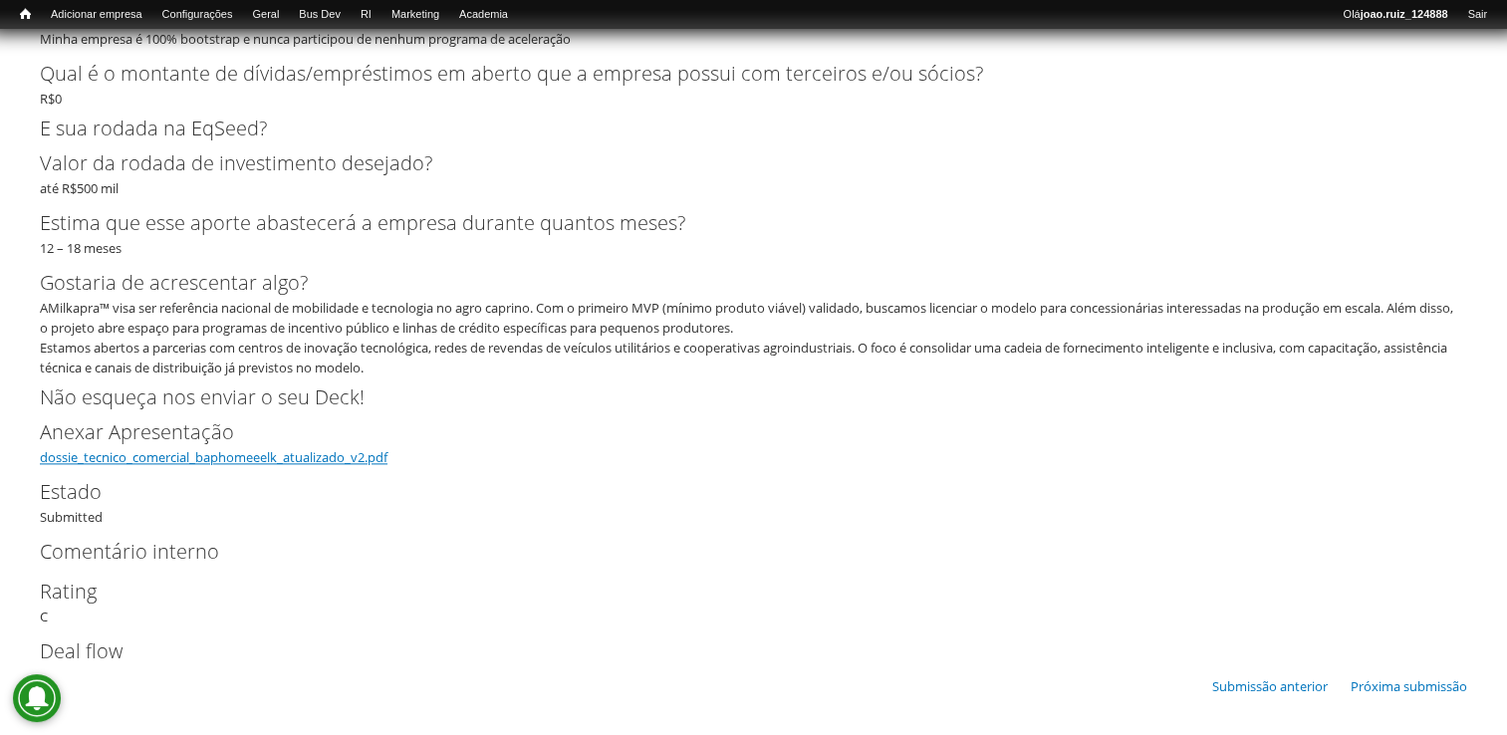
click at [203, 450] on link "dossie_tecnico_comercial_baphomeeelk_atualizado_v2.pdf" at bounding box center [214, 457] width 348 height 18
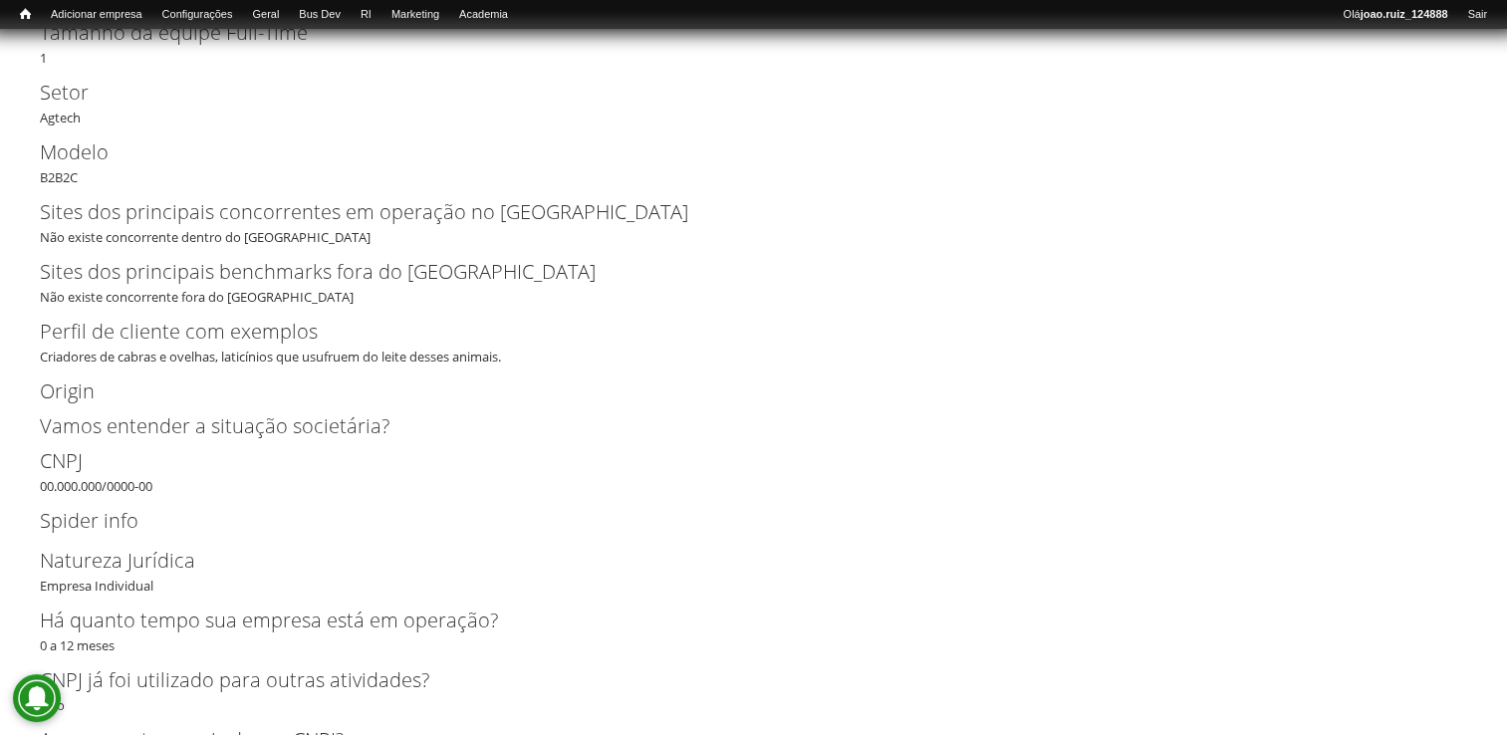
scroll to position [498, 0]
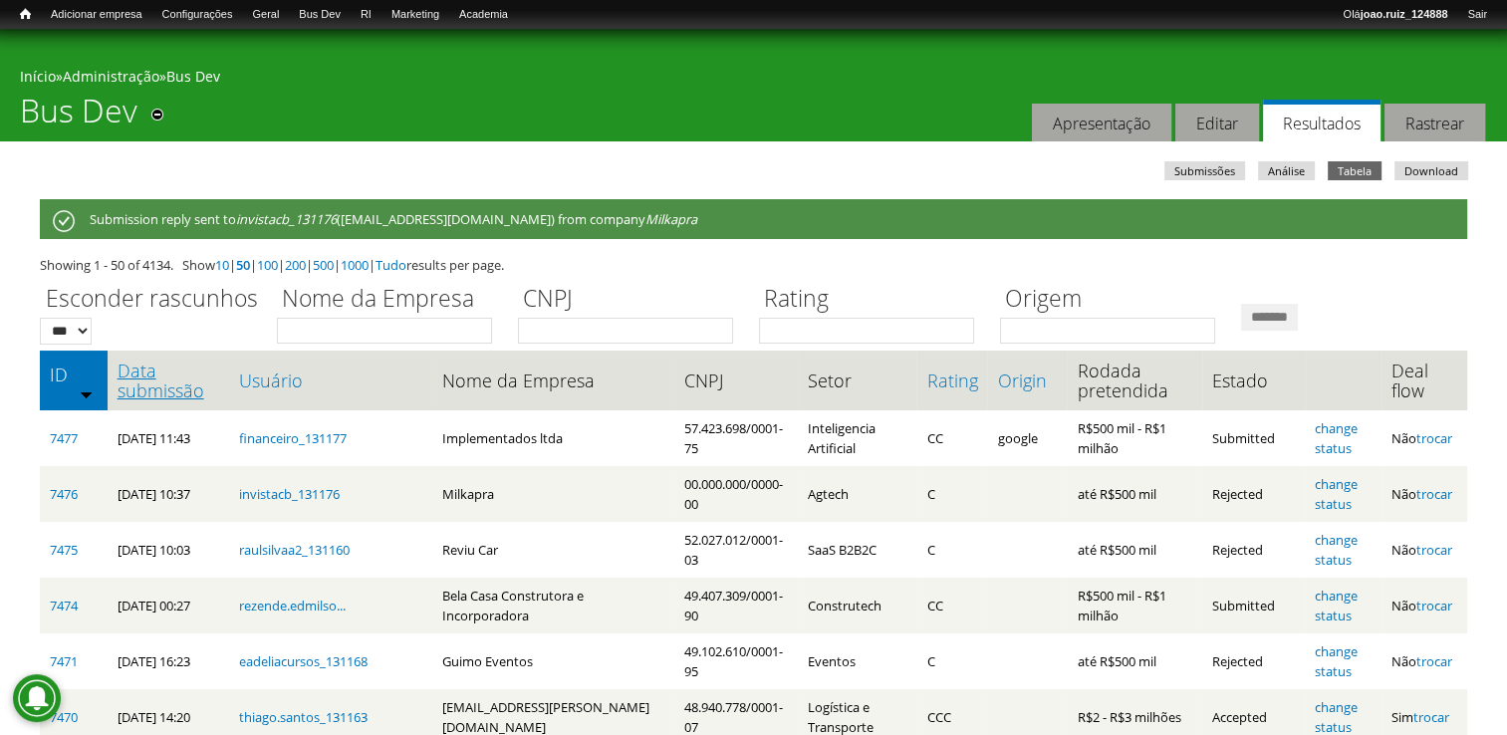
click at [146, 361] on link "Data submissão" at bounding box center [169, 381] width 103 height 40
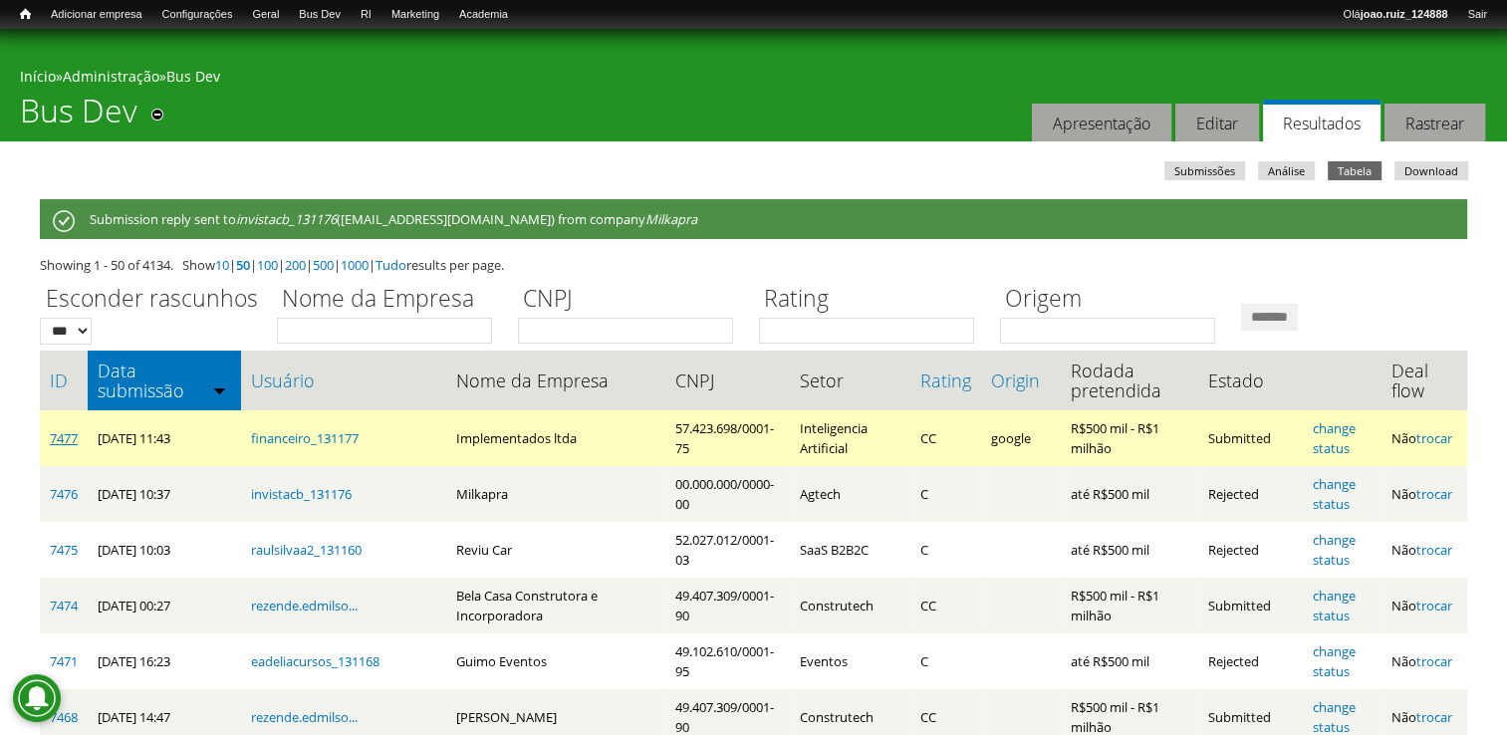
click at [70, 436] on link "7477" at bounding box center [64, 438] width 28 height 18
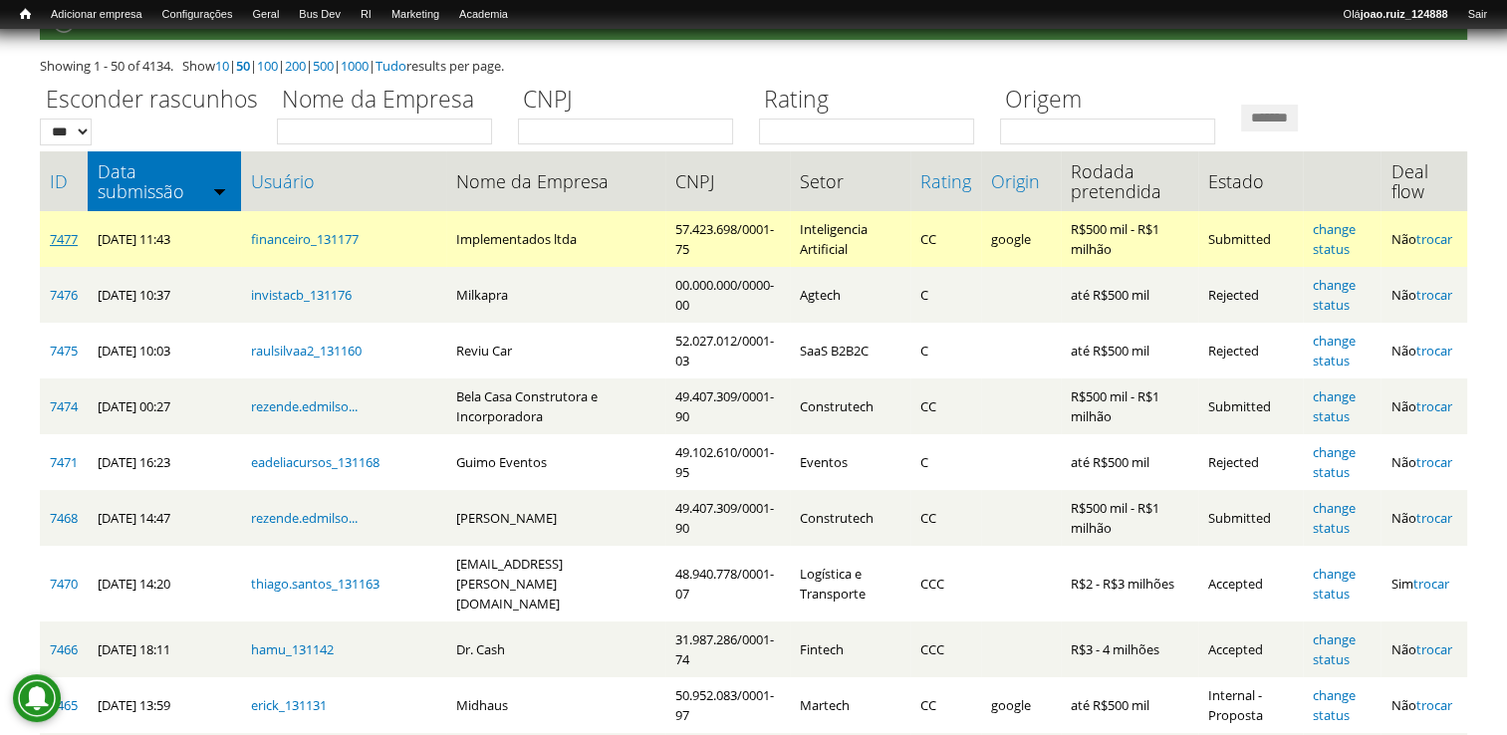
click at [76, 243] on link "7477" at bounding box center [64, 239] width 28 height 18
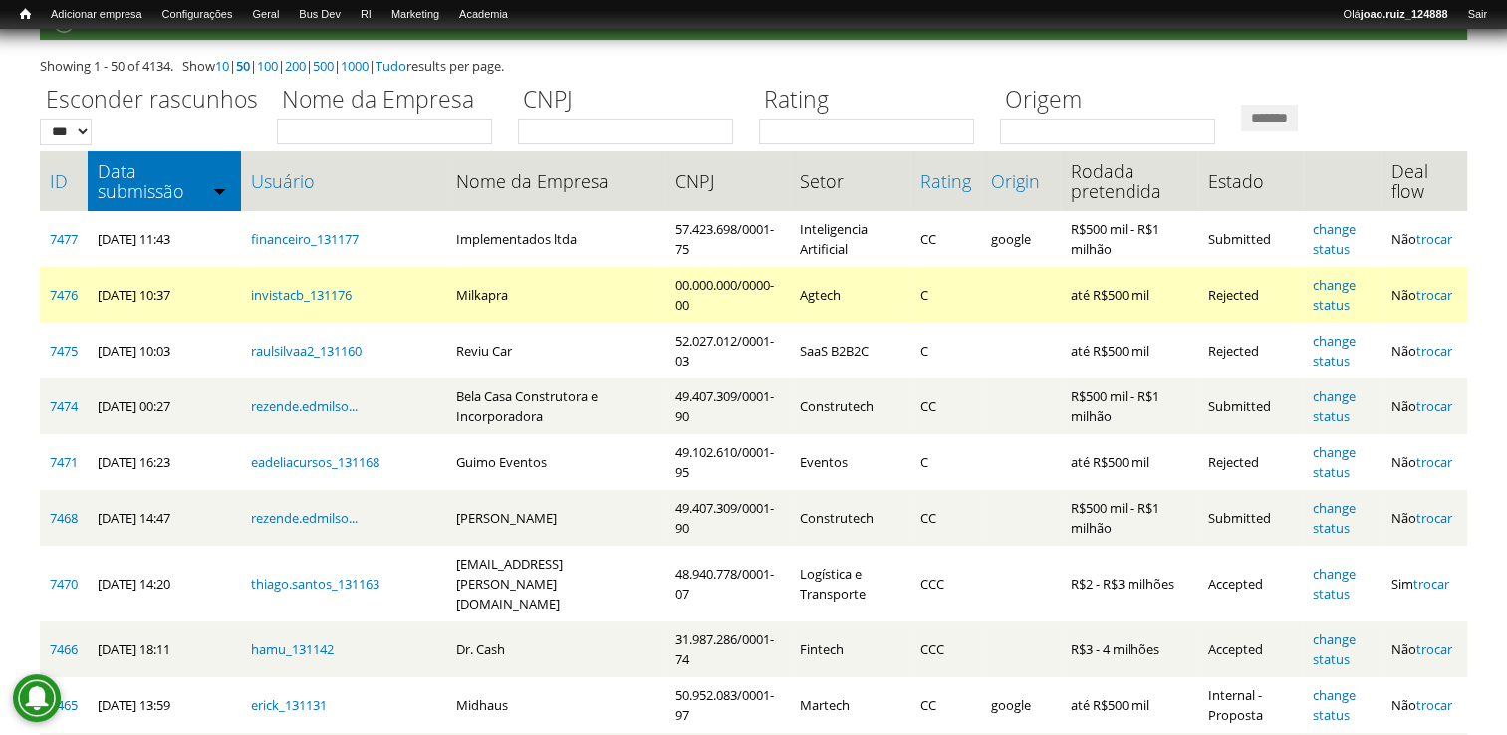
scroll to position [100, 0]
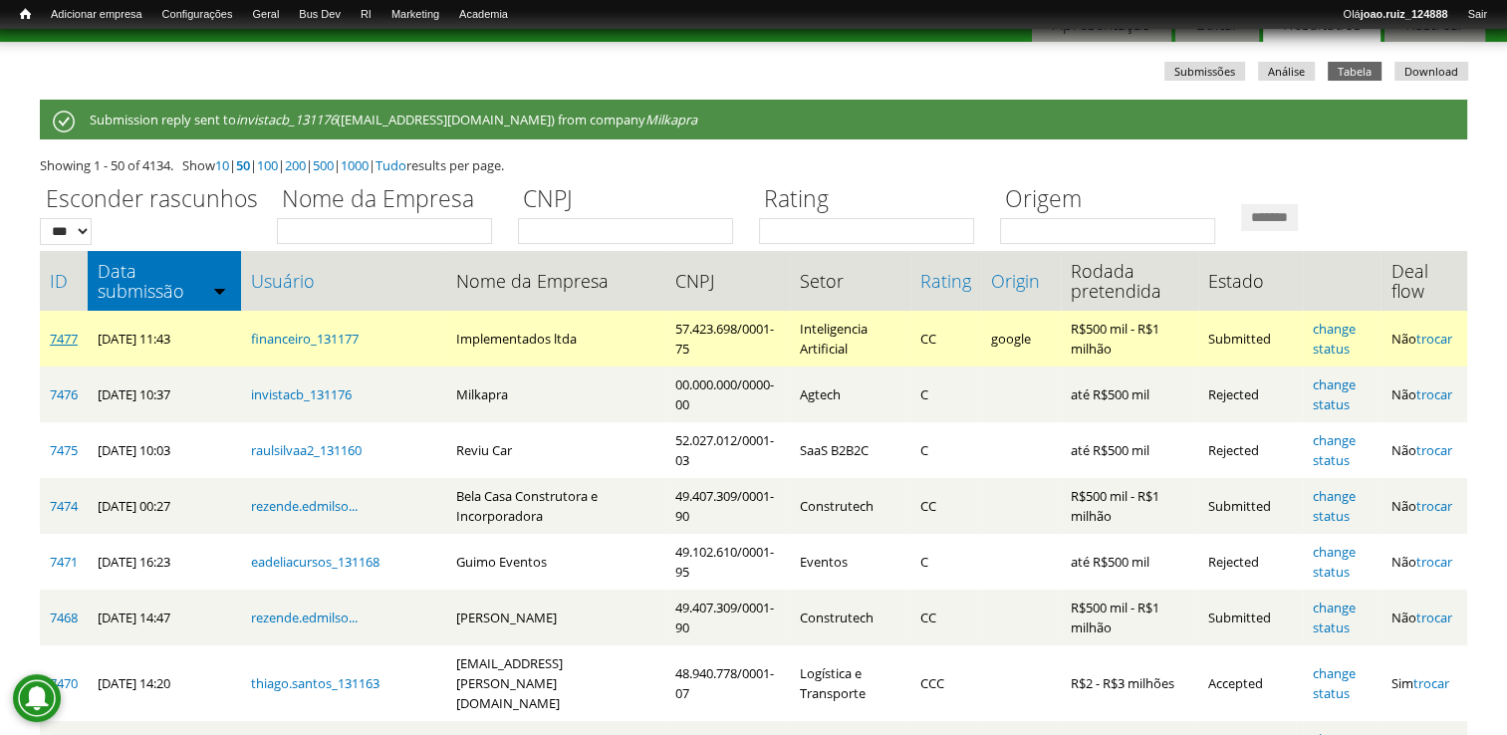
click at [62, 337] on link "7477" at bounding box center [64, 339] width 28 height 18
click at [68, 344] on link "7477" at bounding box center [64, 339] width 28 height 18
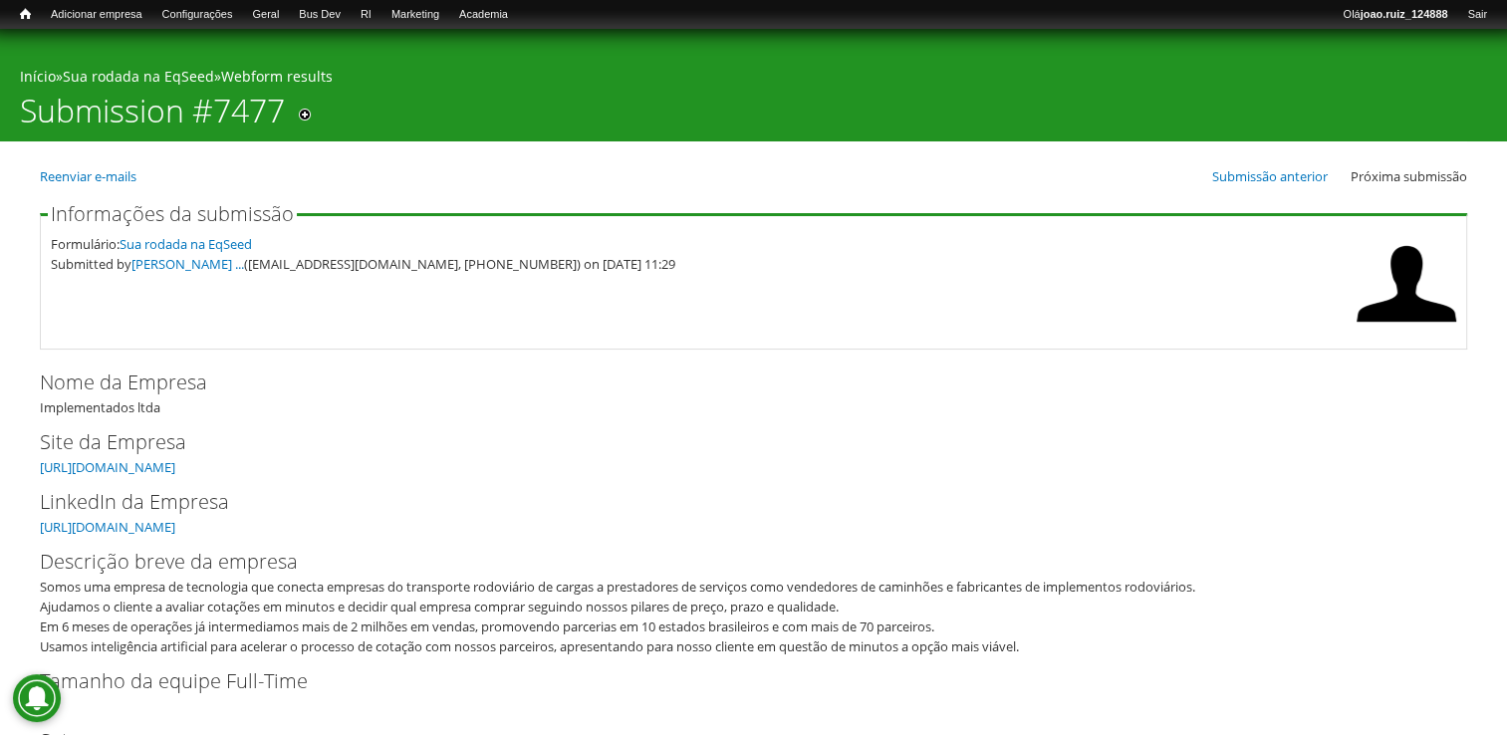
scroll to position [199, 0]
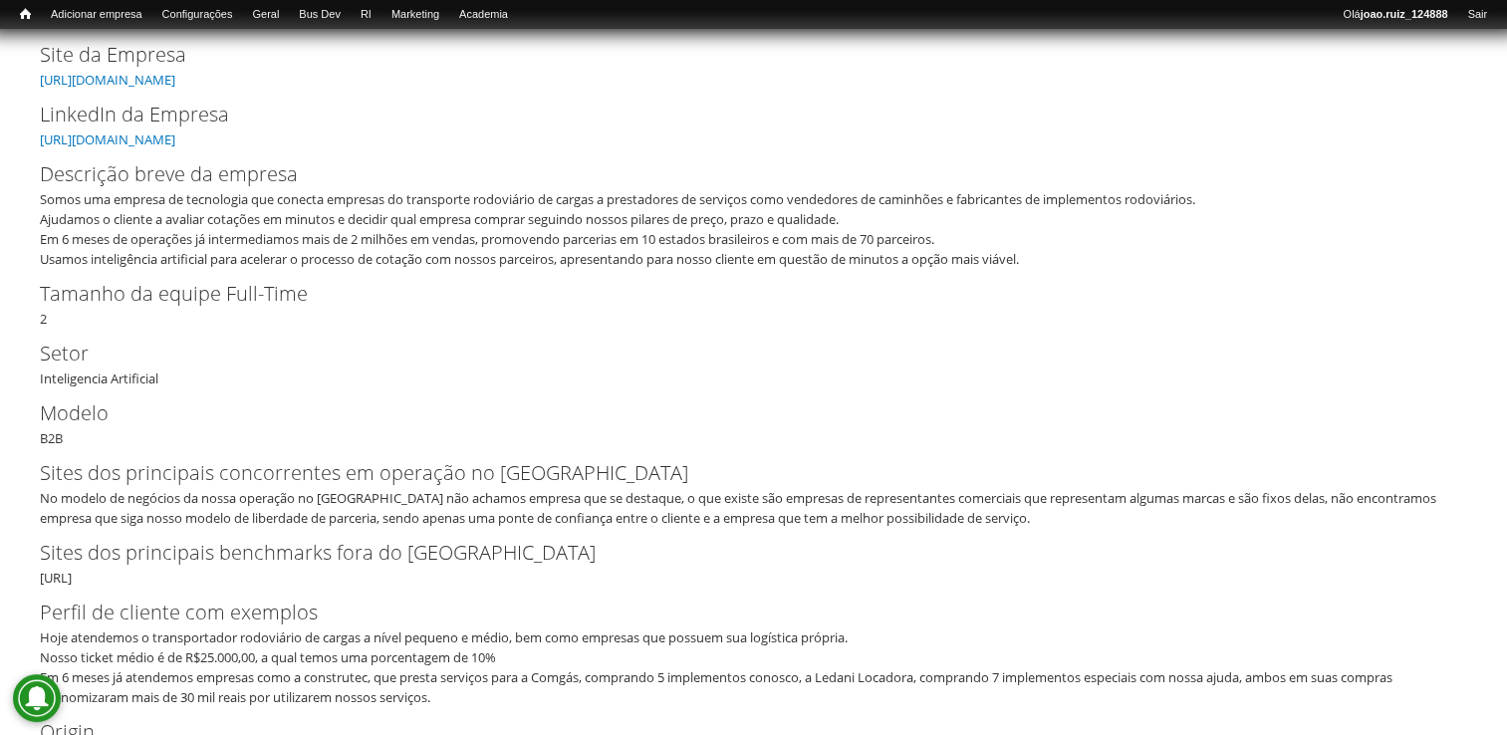
scroll to position [398, 0]
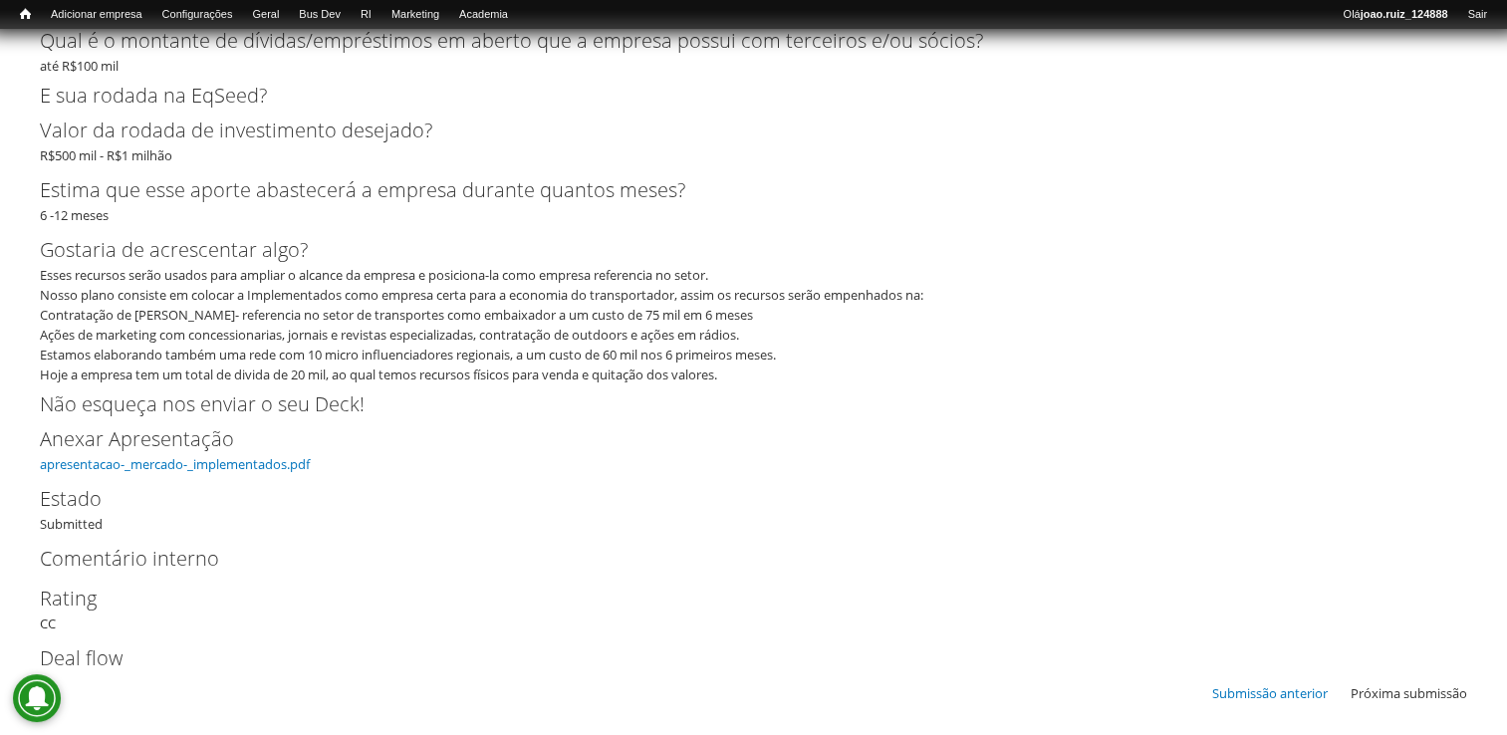
scroll to position [3896, 0]
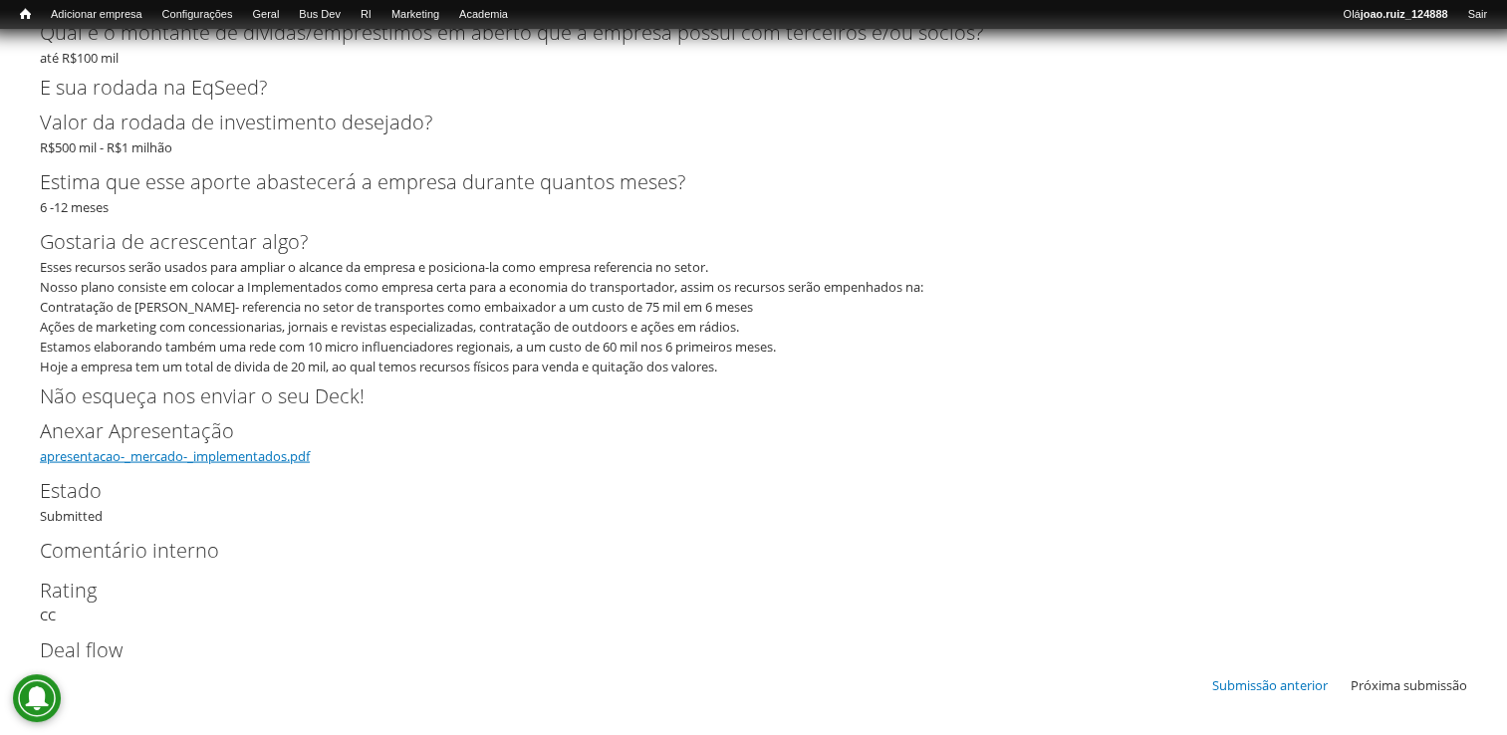
click at [298, 453] on link "apresentacao-_mercado-_implementados.pdf" at bounding box center [175, 456] width 270 height 18
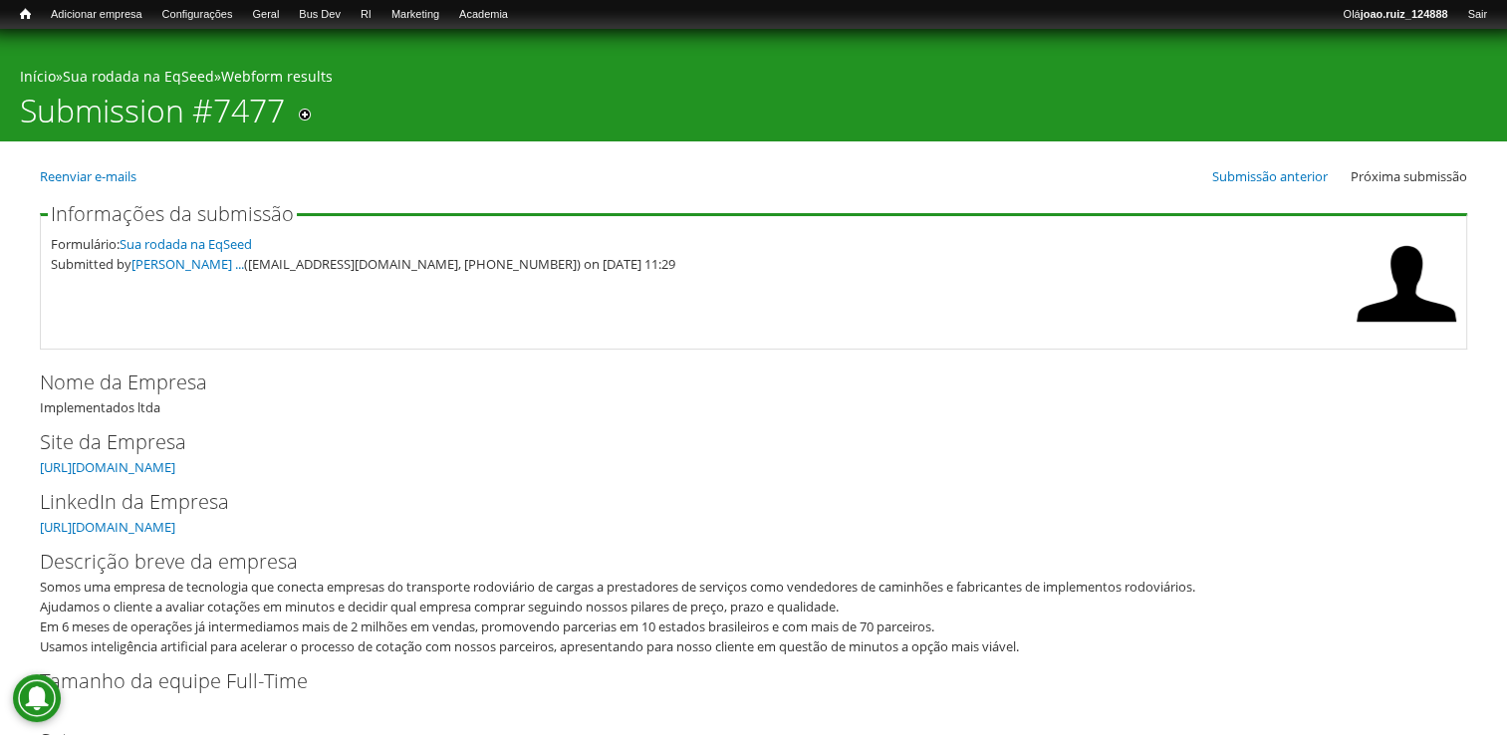
scroll to position [199, 0]
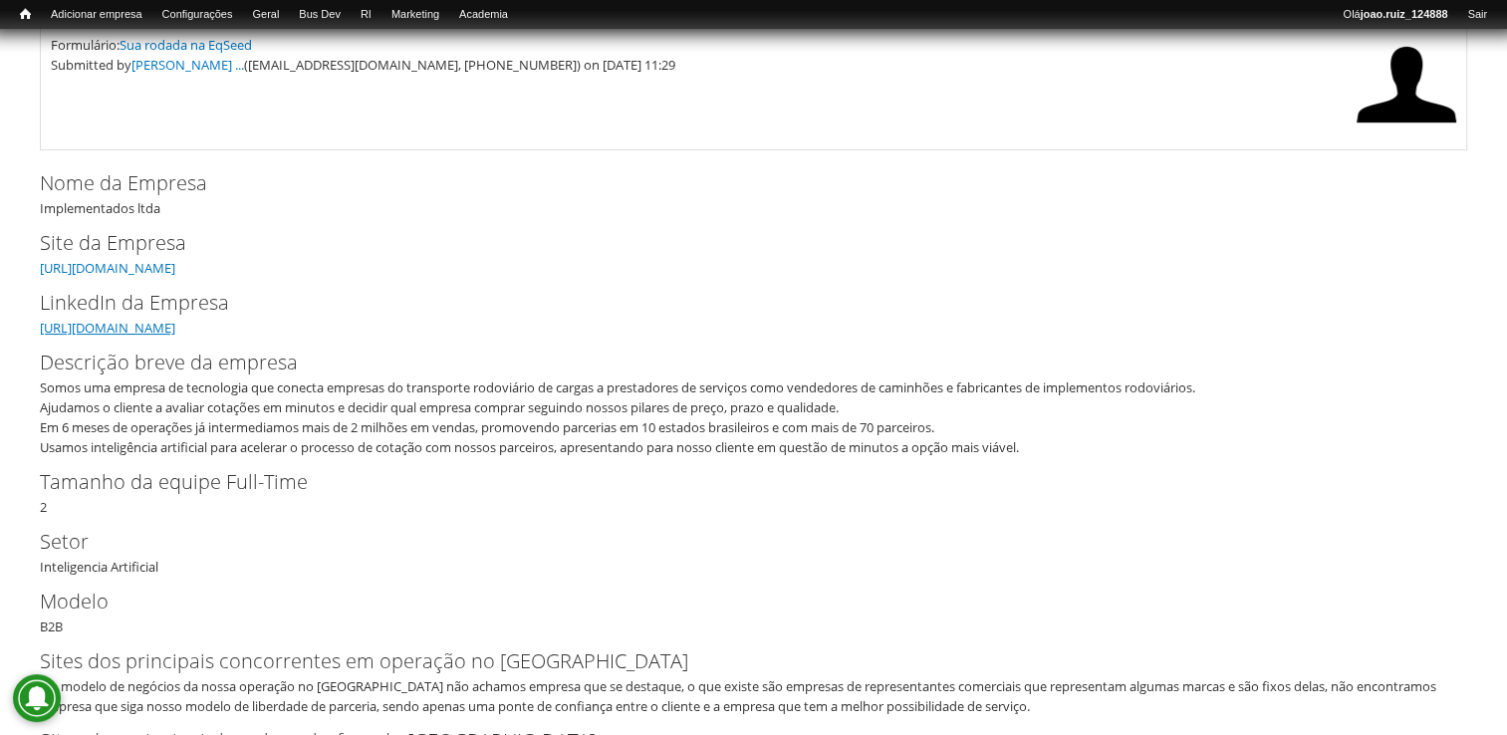
click at [175, 327] on link "https://www.linkedin.com/company/implementados/" at bounding box center [107, 328] width 135 height 18
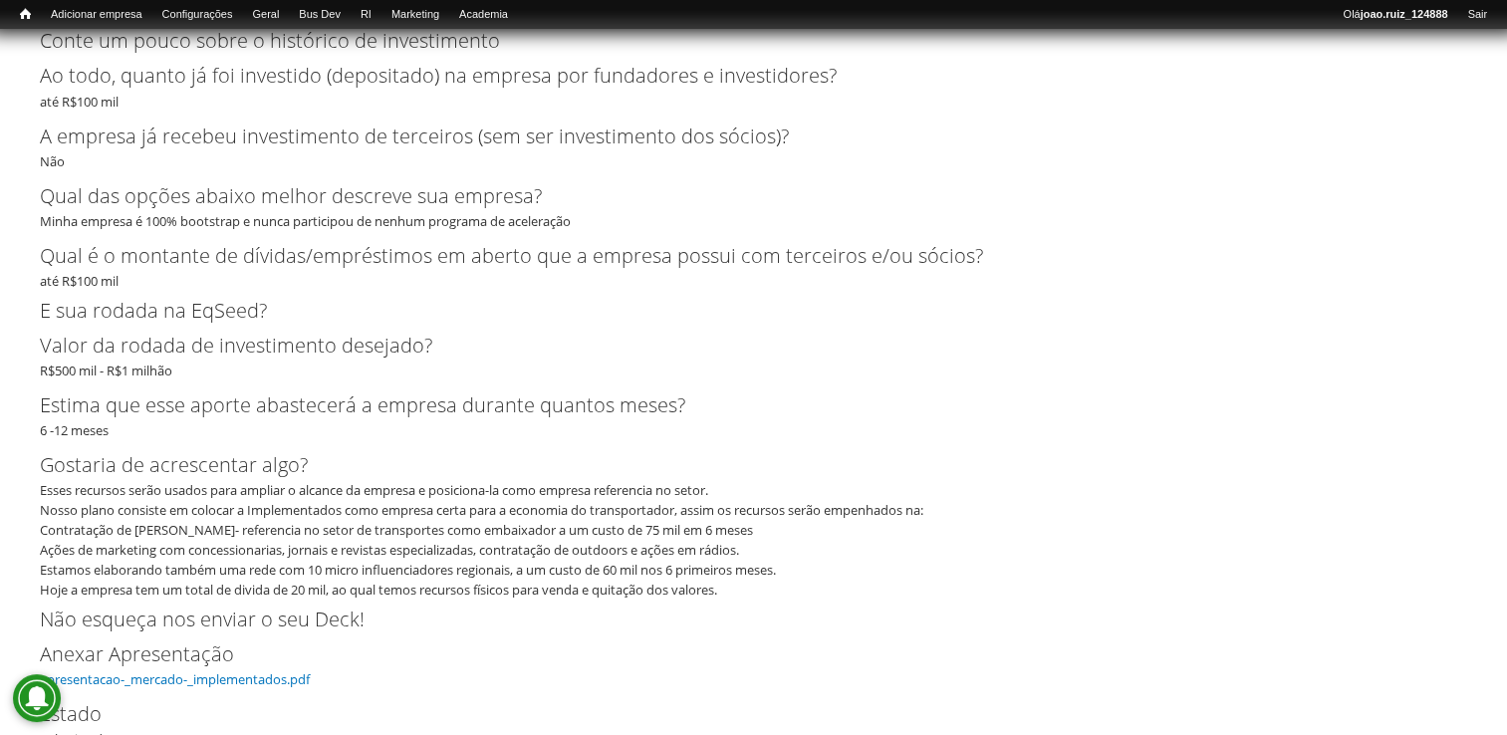
scroll to position [3896, 0]
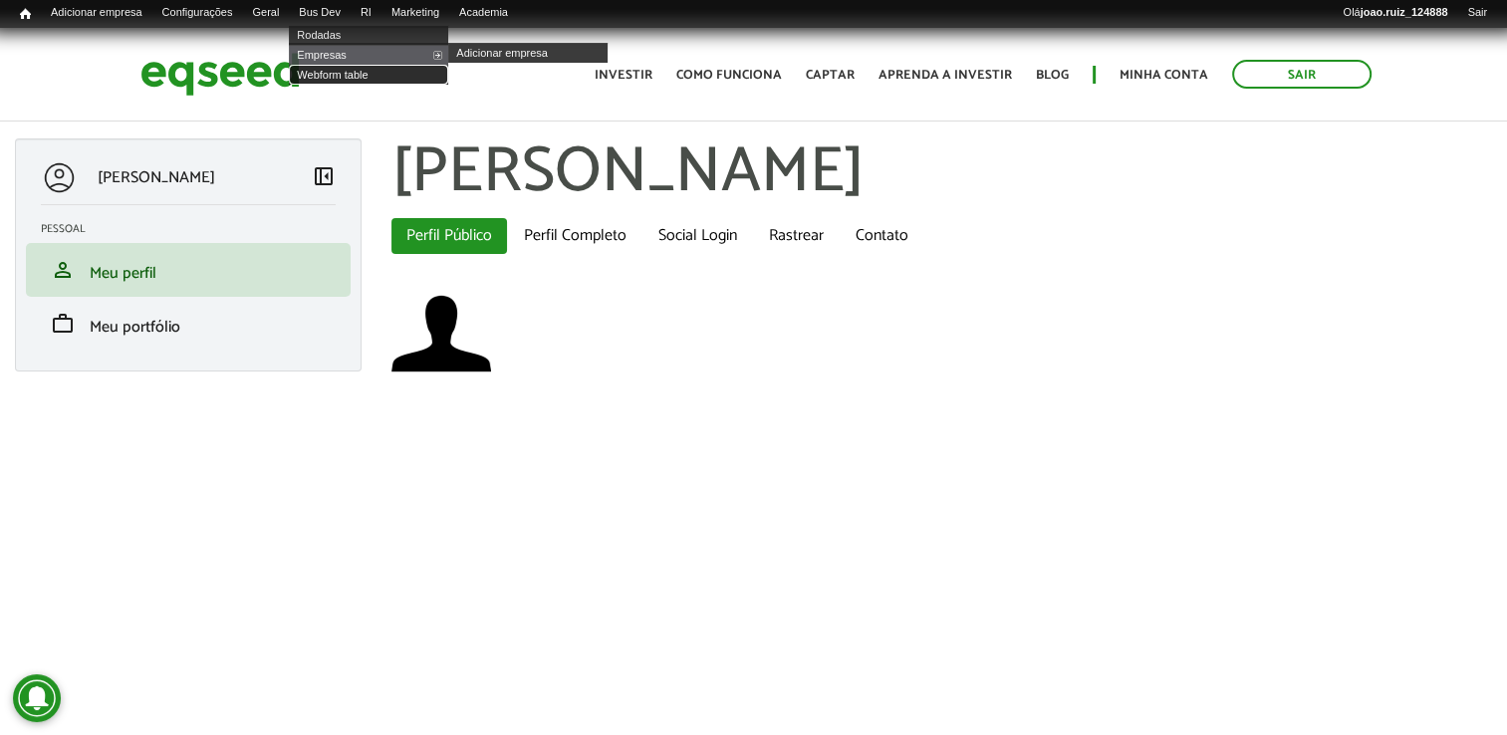
click at [351, 79] on link "Webform table" at bounding box center [368, 75] width 159 height 20
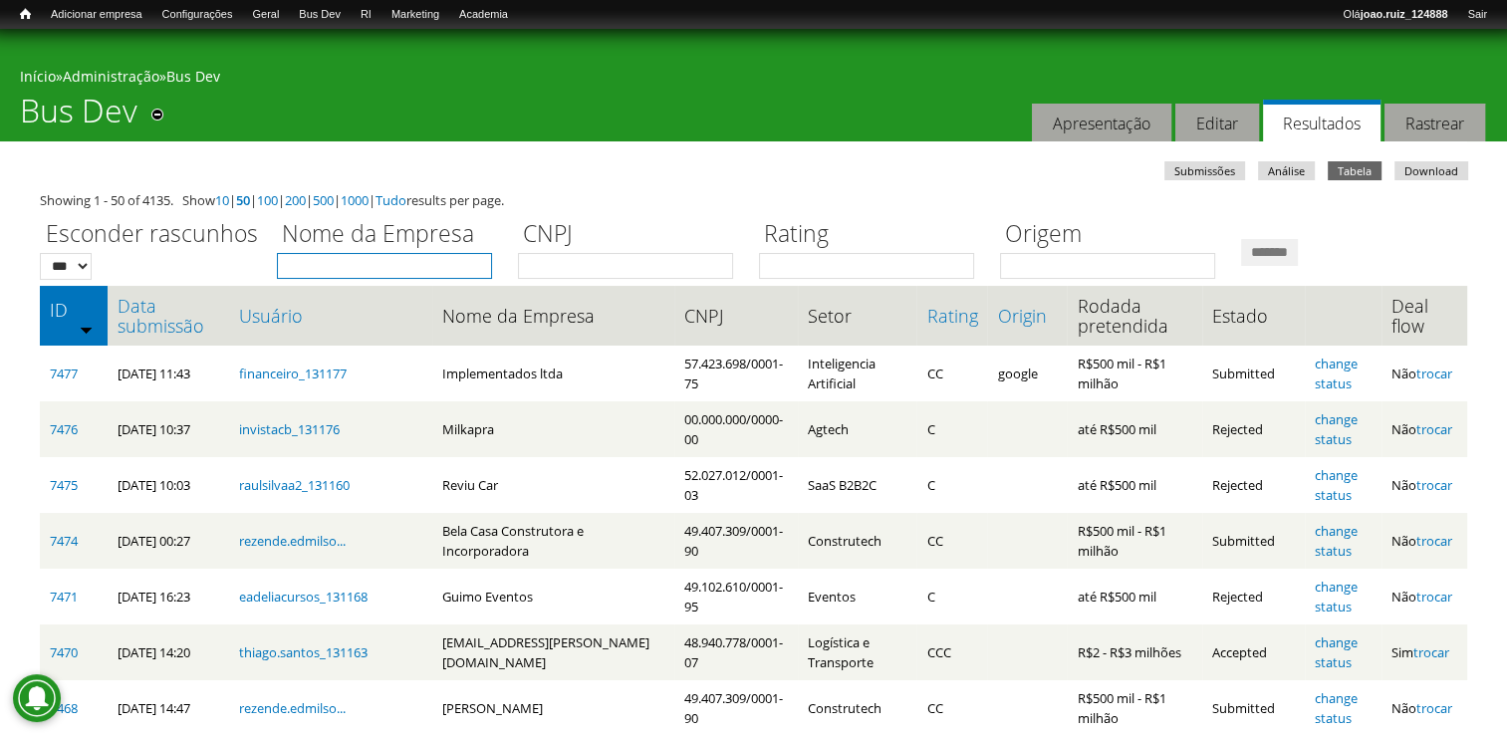
click at [381, 268] on input "Nome da Empresa" at bounding box center [384, 266] width 215 height 26
type input "******"
click at [1241, 239] on input "*******" at bounding box center [1269, 252] width 57 height 27
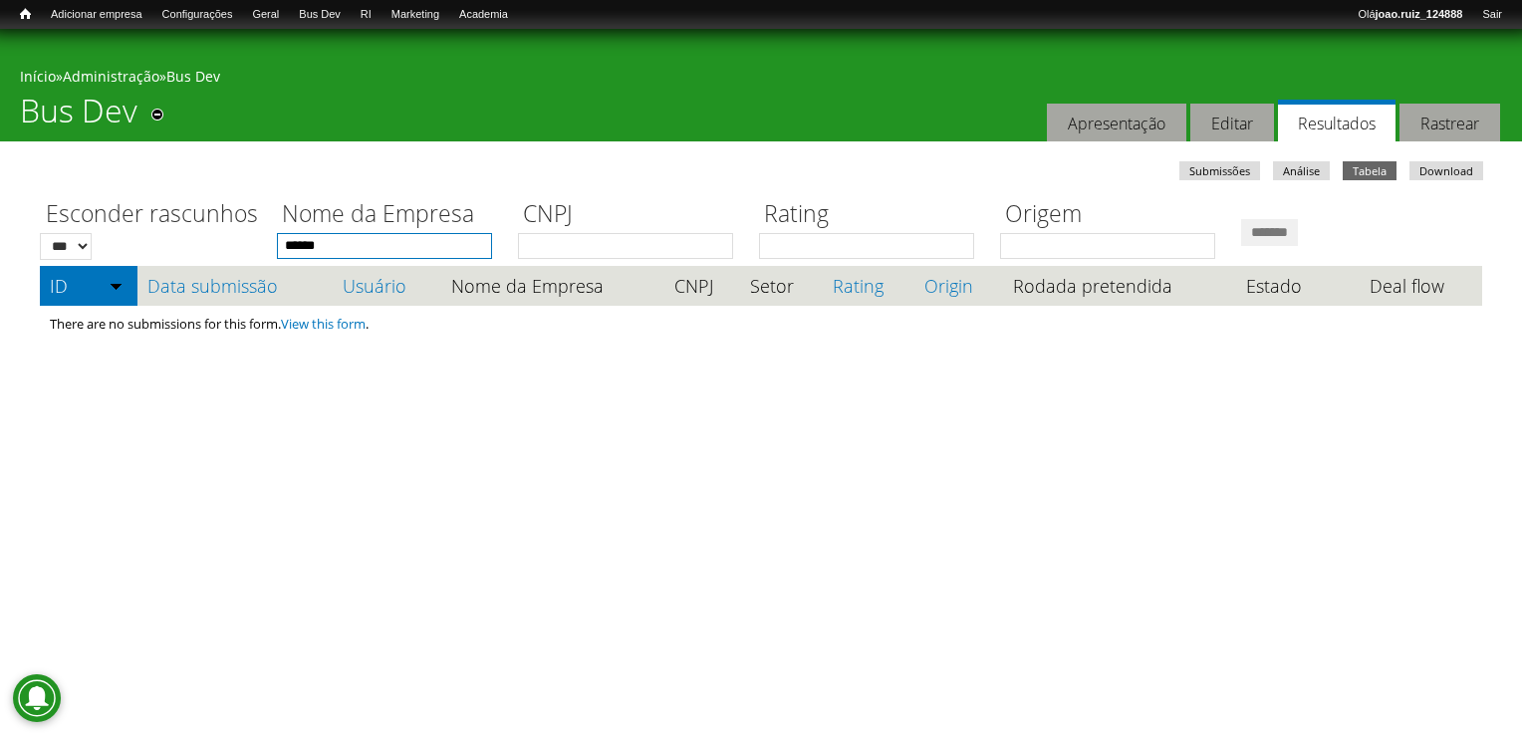
click at [430, 245] on input "******" at bounding box center [384, 246] width 215 height 26
type input "******"
click at [1241, 219] on input "*******" at bounding box center [1269, 232] width 57 height 27
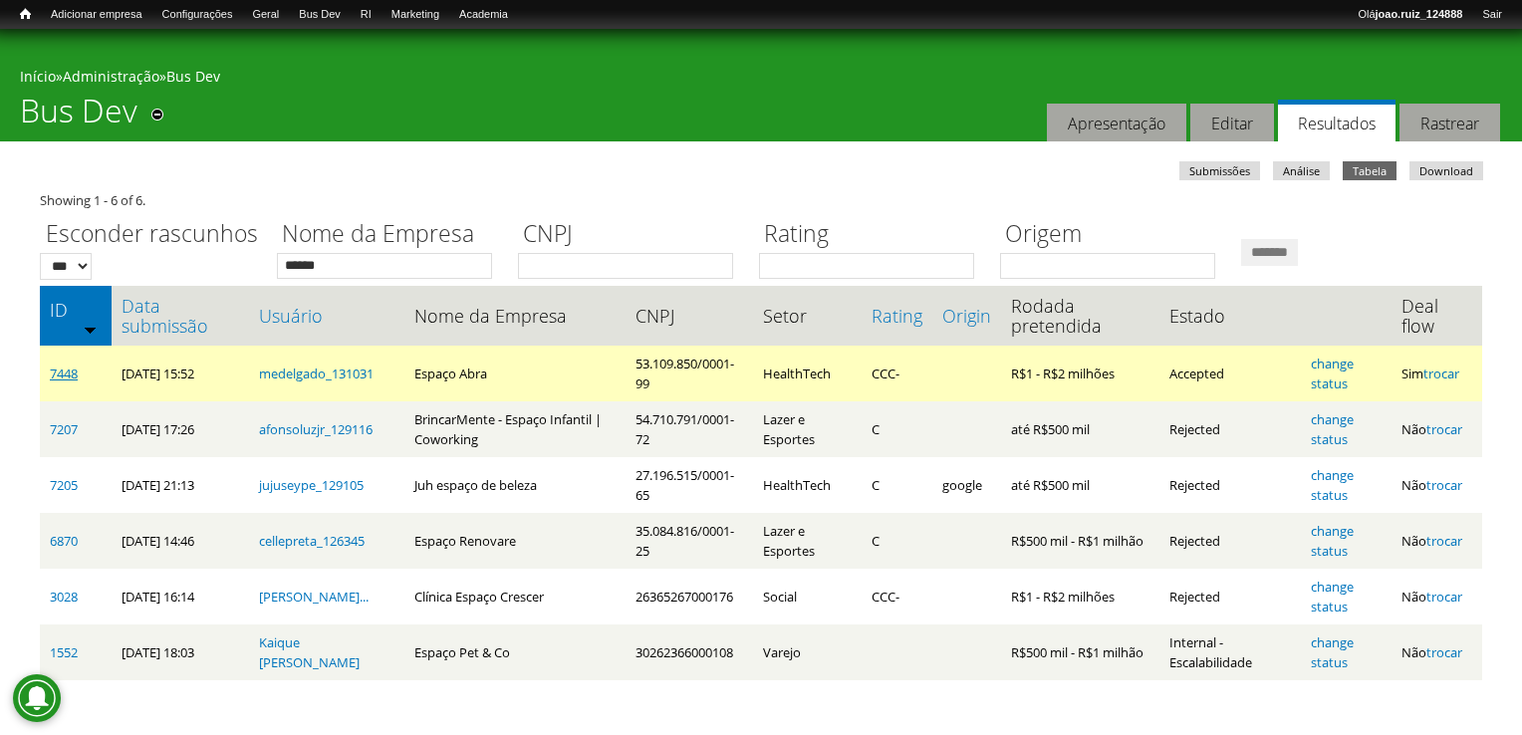
click at [64, 370] on link "7448" at bounding box center [64, 374] width 28 height 18
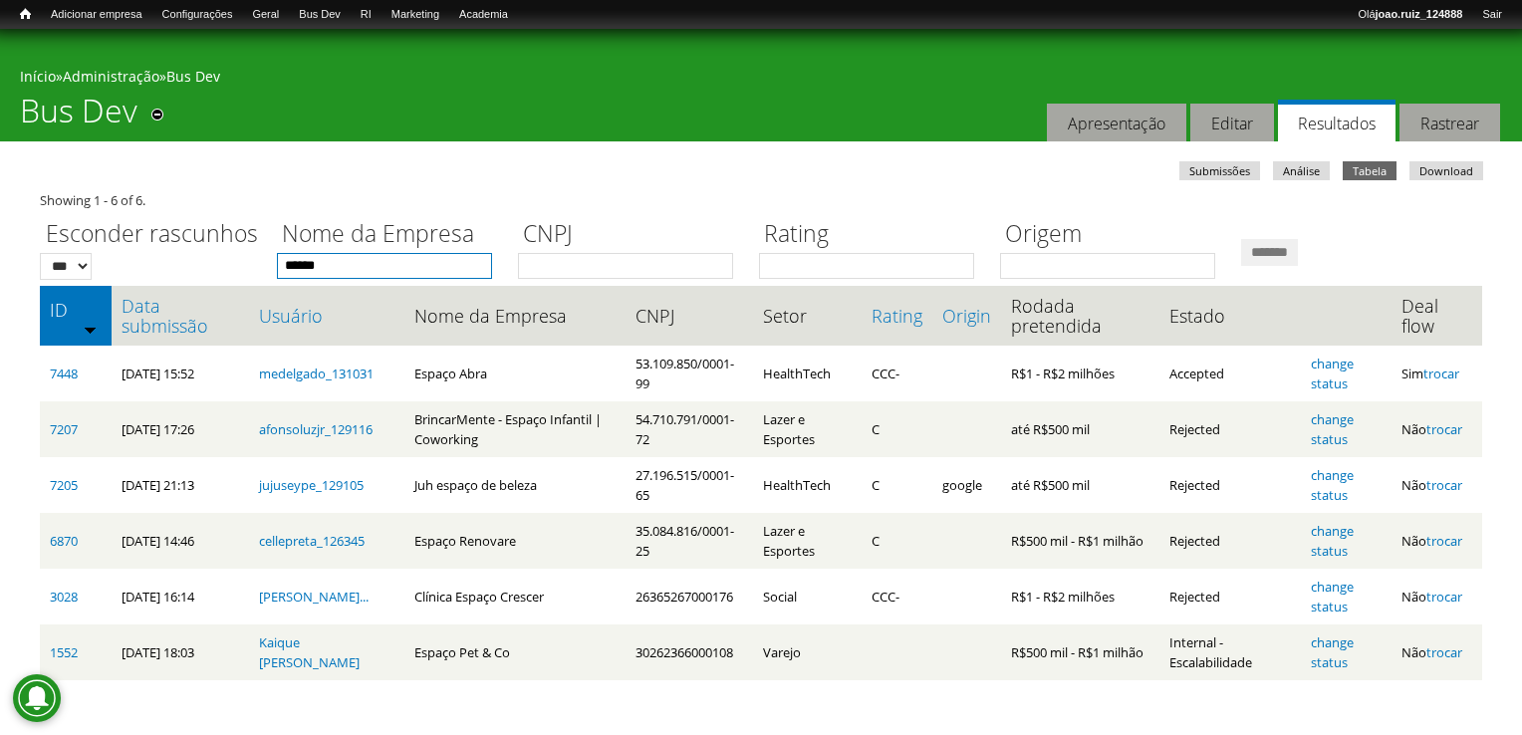
drag, startPoint x: 380, startPoint y: 265, endPoint x: 178, endPoint y: 272, distance: 202.3
click at [175, 272] on div "Esconder rascunhos *** *** Nome da Empresa ****** CNPJ Rating Origem *******" at bounding box center [761, 244] width 1442 height 69
click at [1241, 239] on input "*******" at bounding box center [1269, 252] width 57 height 27
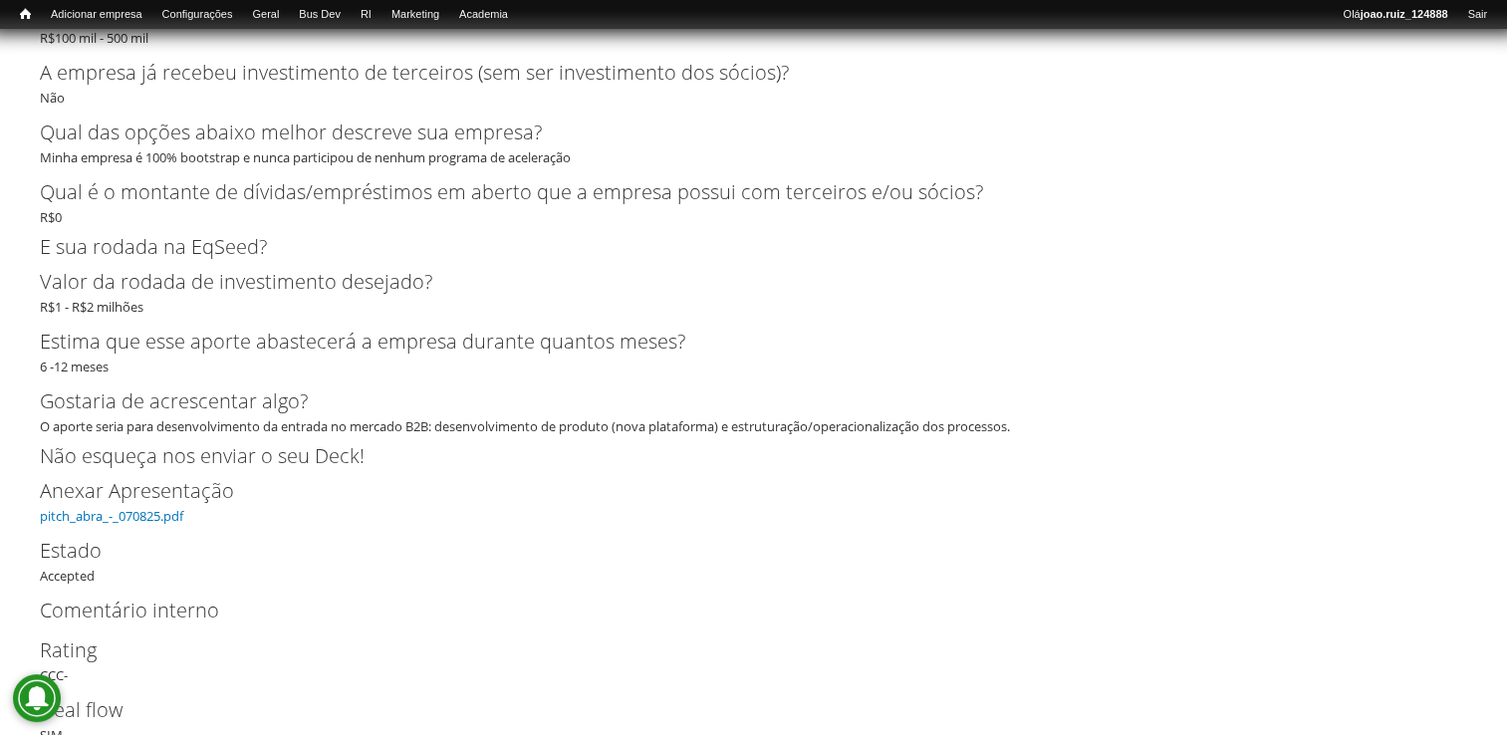
scroll to position [5833, 0]
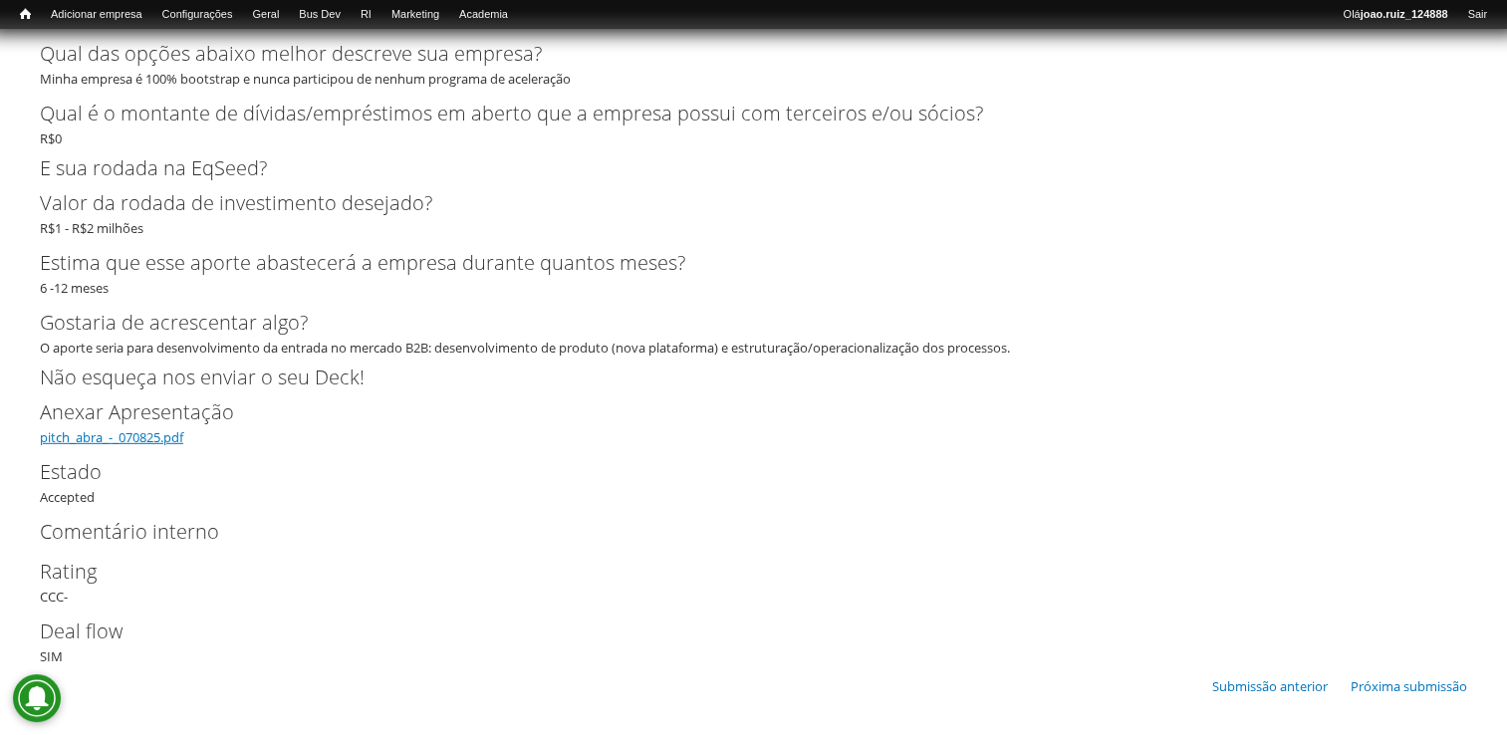
click at [123, 432] on link "pitch_abra_-_070825.pdf" at bounding box center [111, 437] width 143 height 18
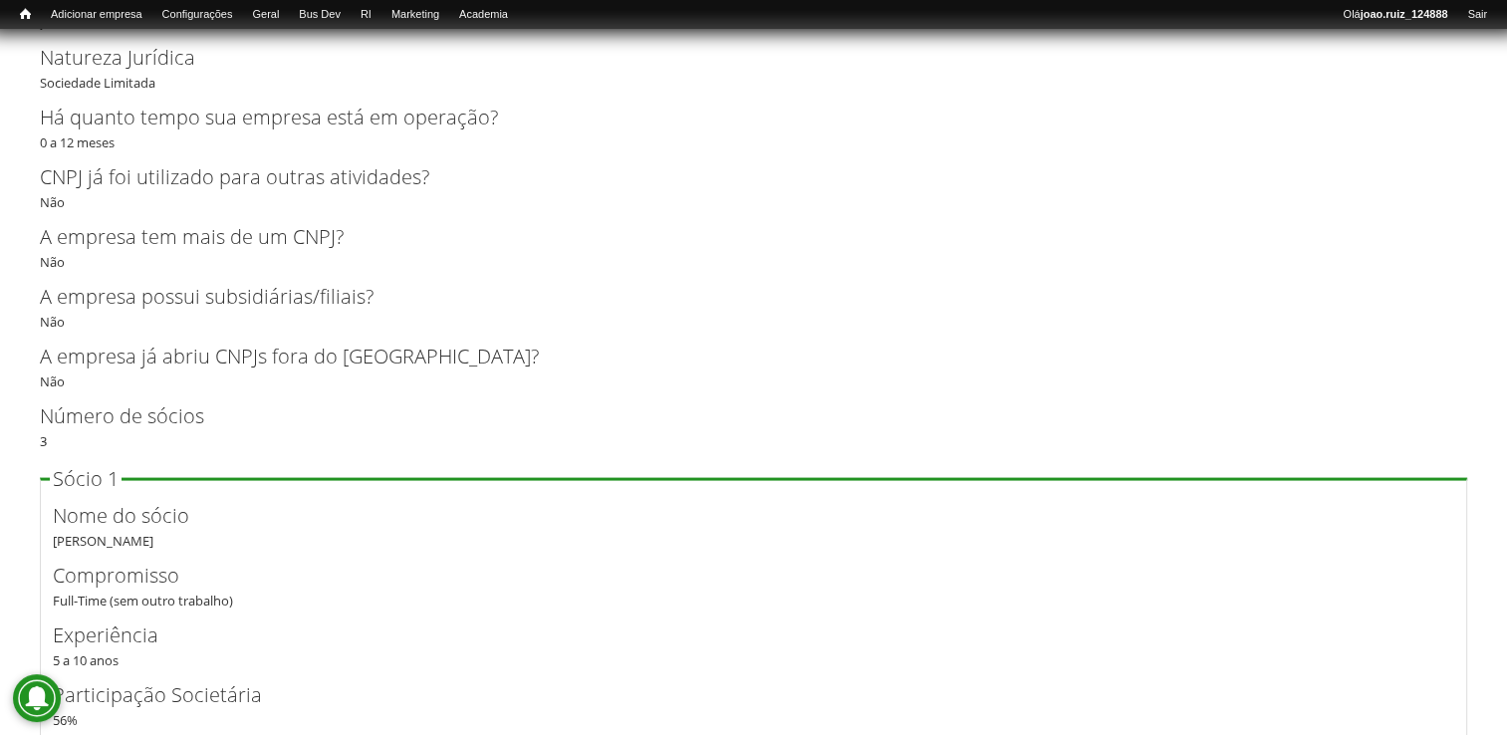
scroll to position [3941, 0]
